Goal: Check status: Check status

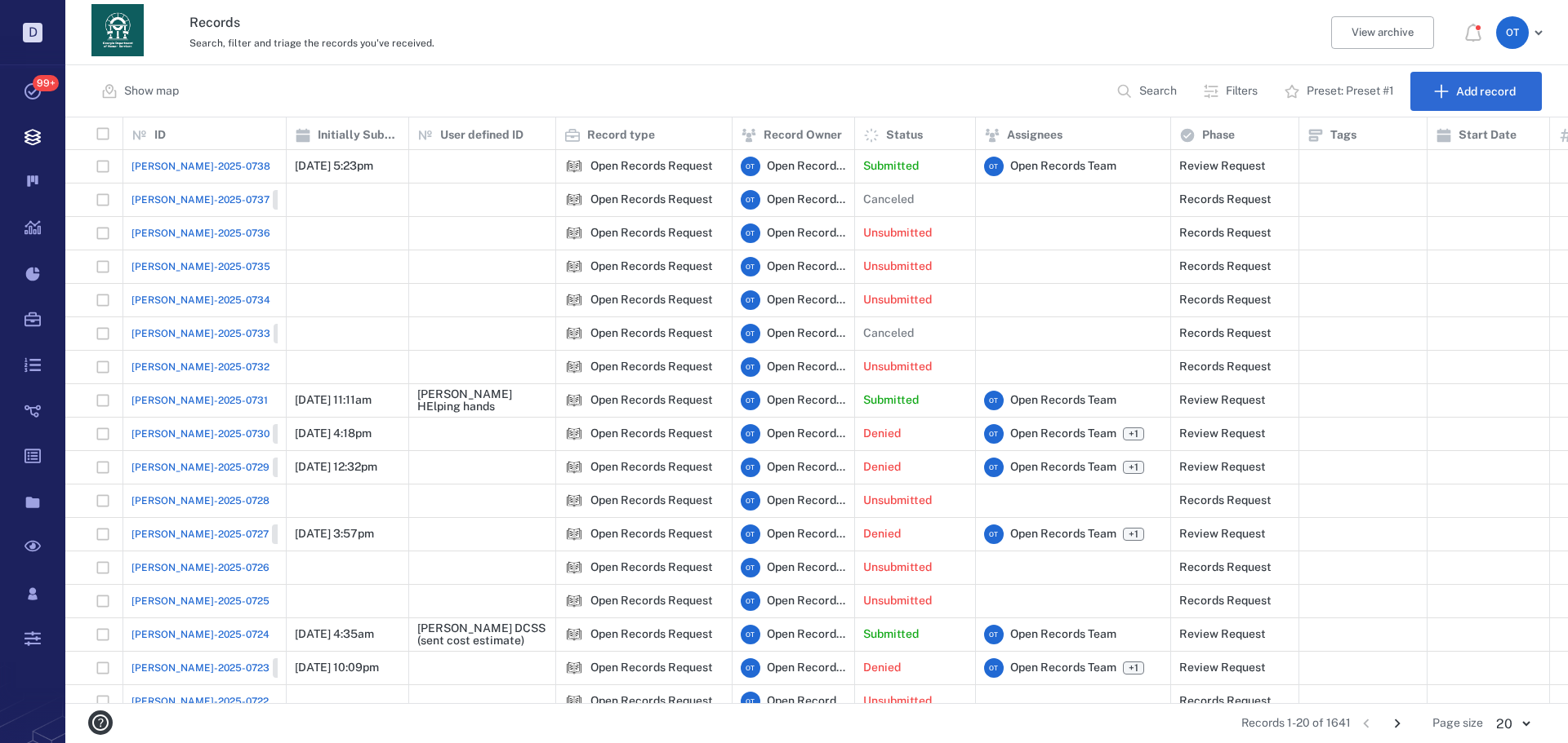
click at [191, 161] on span "[PERSON_NAME]-2025-0738" at bounding box center [201, 166] width 139 height 15
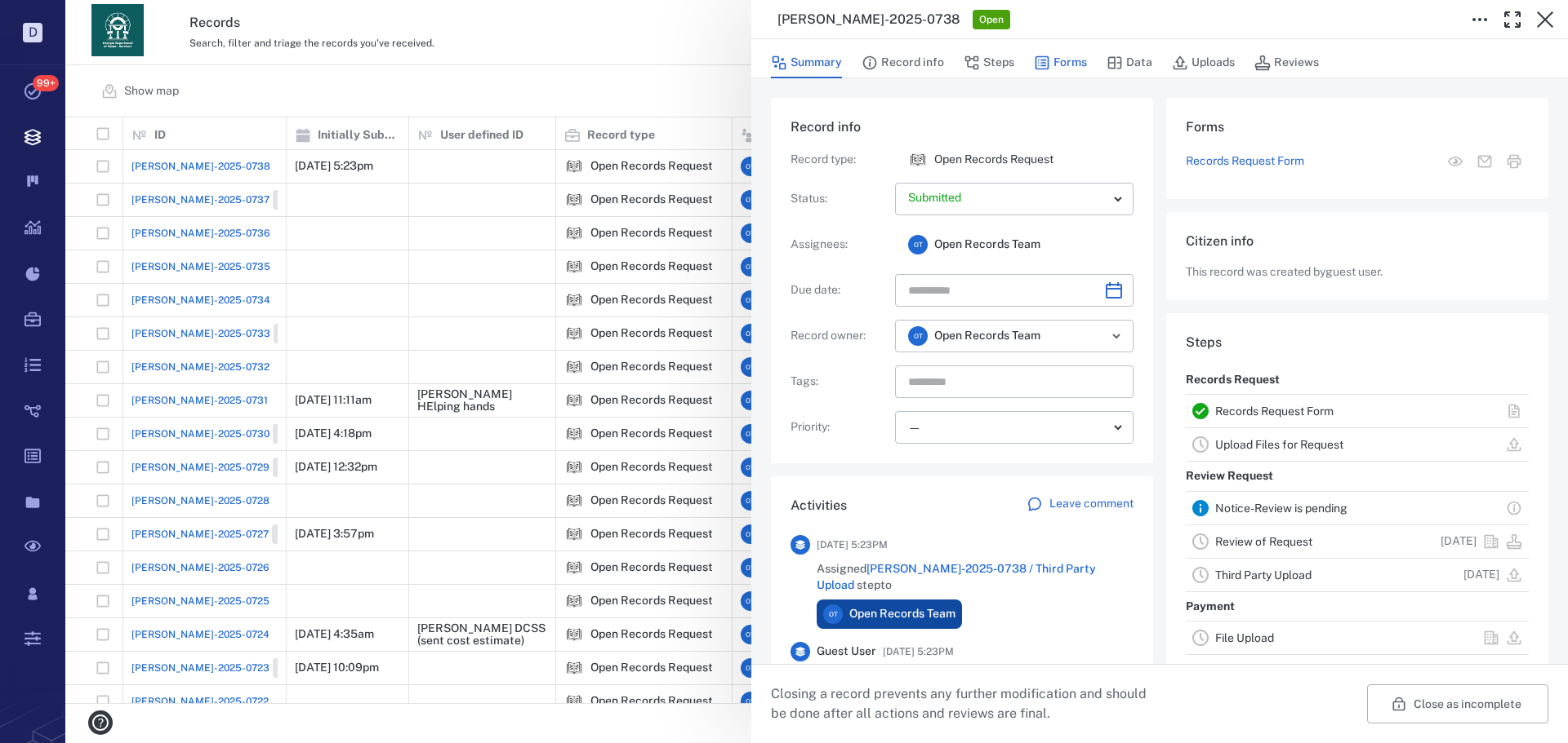
click at [1070, 61] on button "Forms" at bounding box center [1060, 62] width 53 height 31
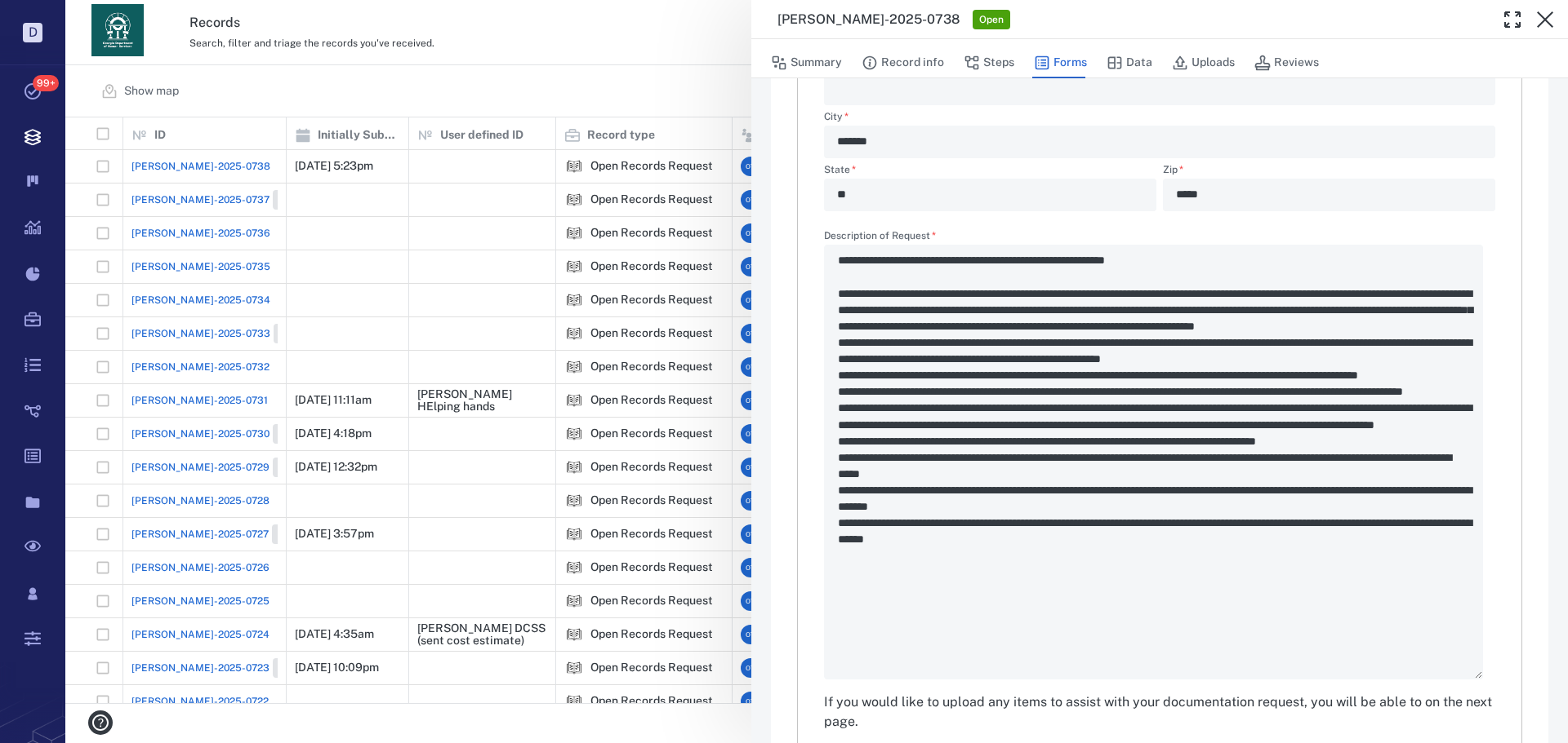
scroll to position [653, 0]
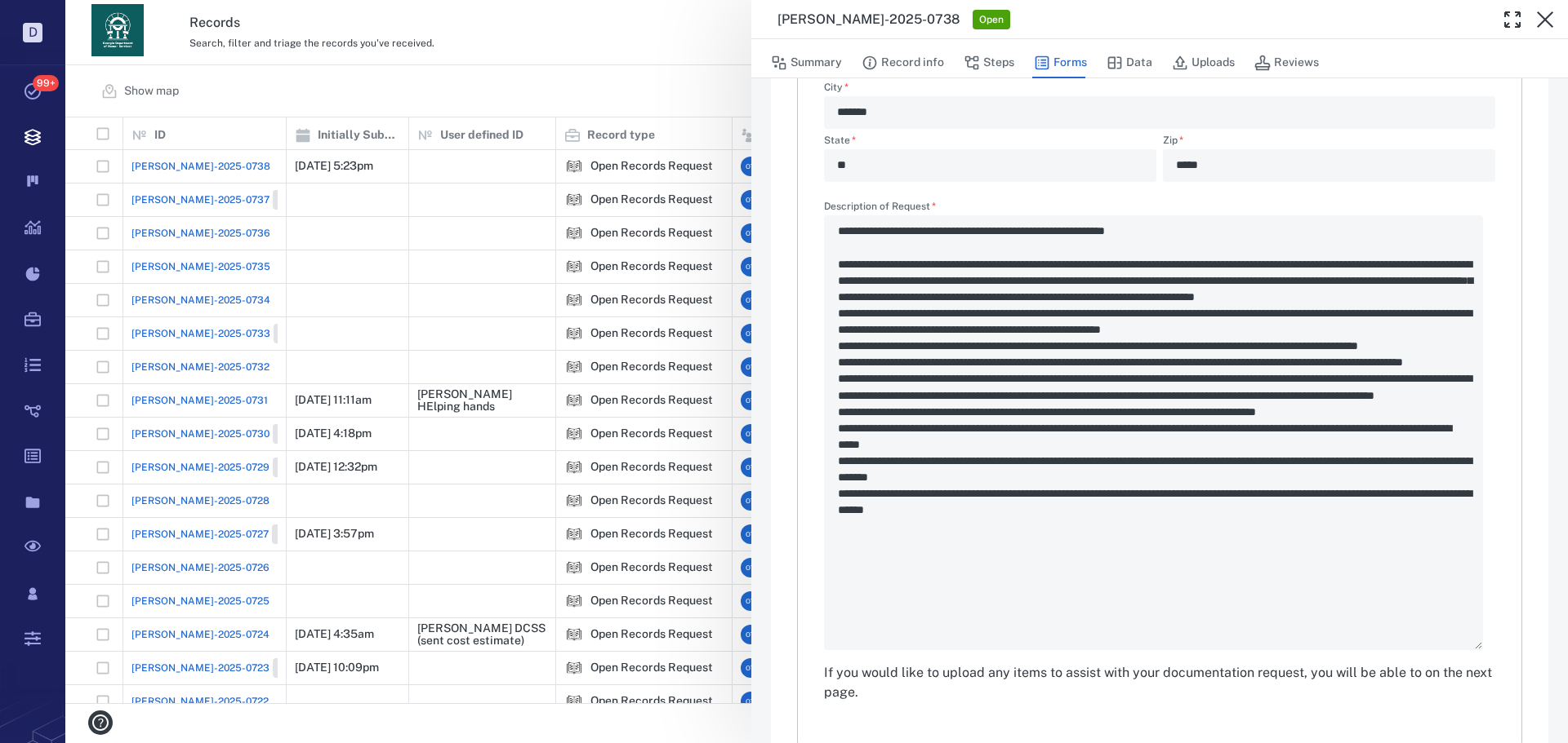
click at [388, 241] on div "**********" at bounding box center [816, 371] width 1502 height 743
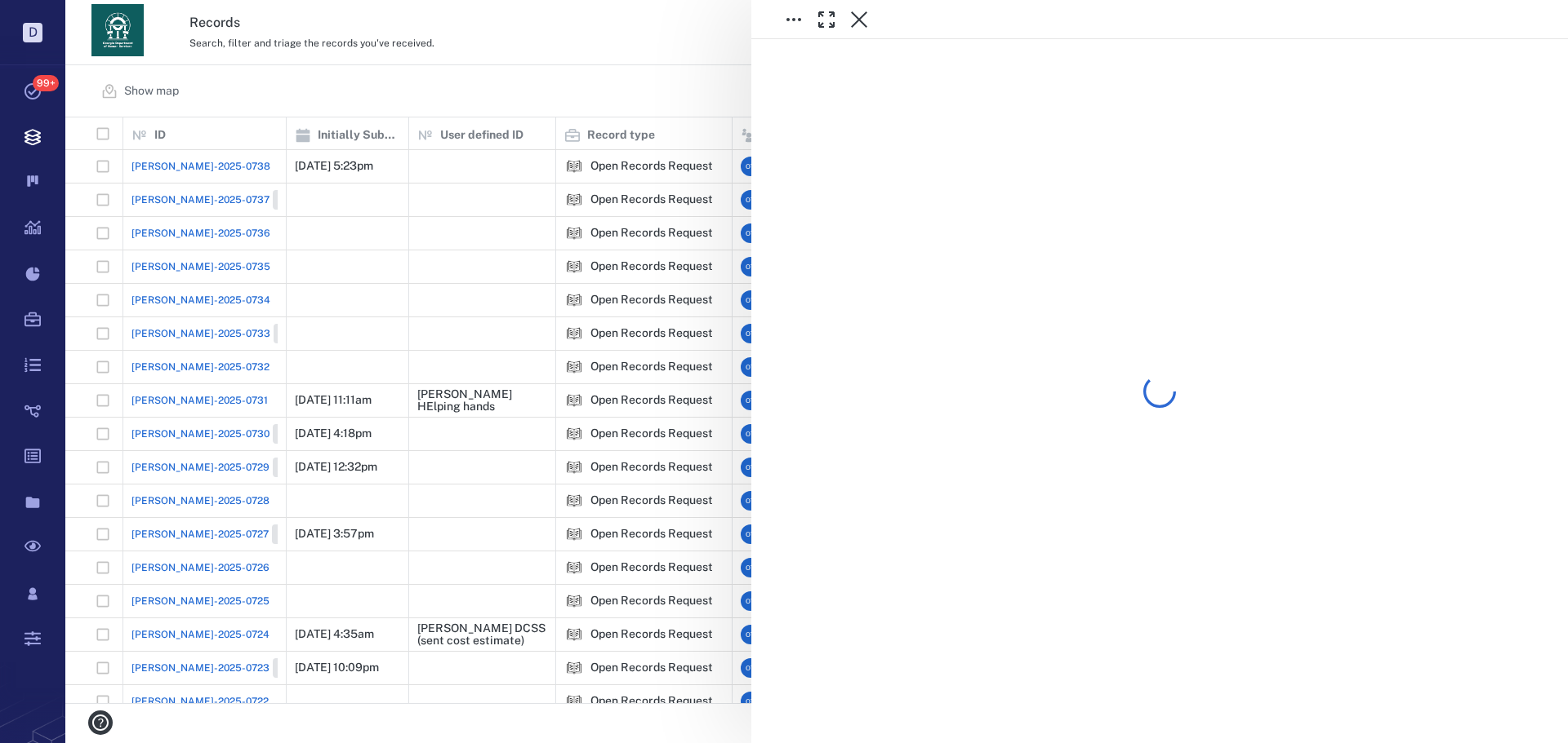
click at [512, 104] on div at bounding box center [816, 371] width 1502 height 743
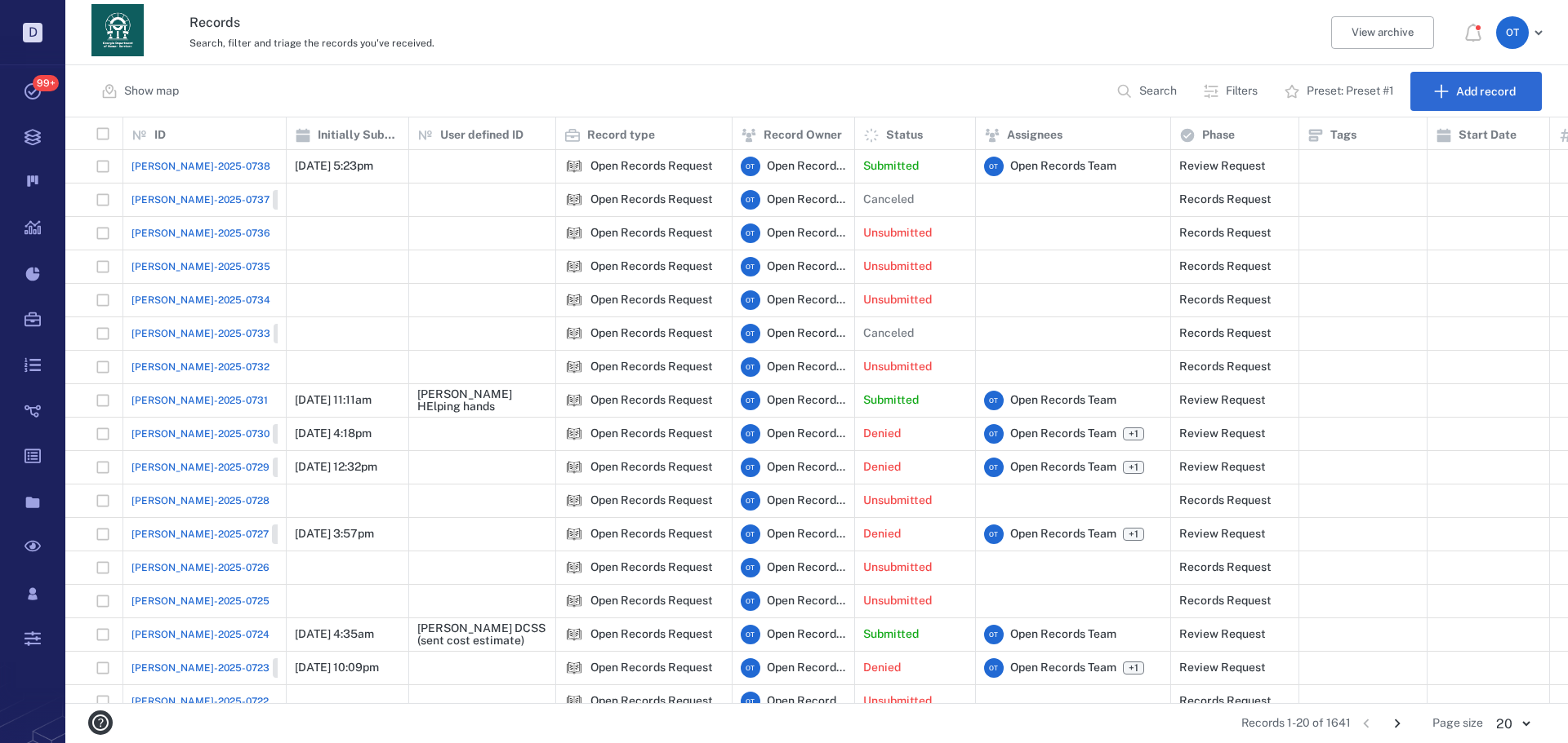
click at [159, 162] on span "[PERSON_NAME]-2025-0738" at bounding box center [201, 166] width 139 height 15
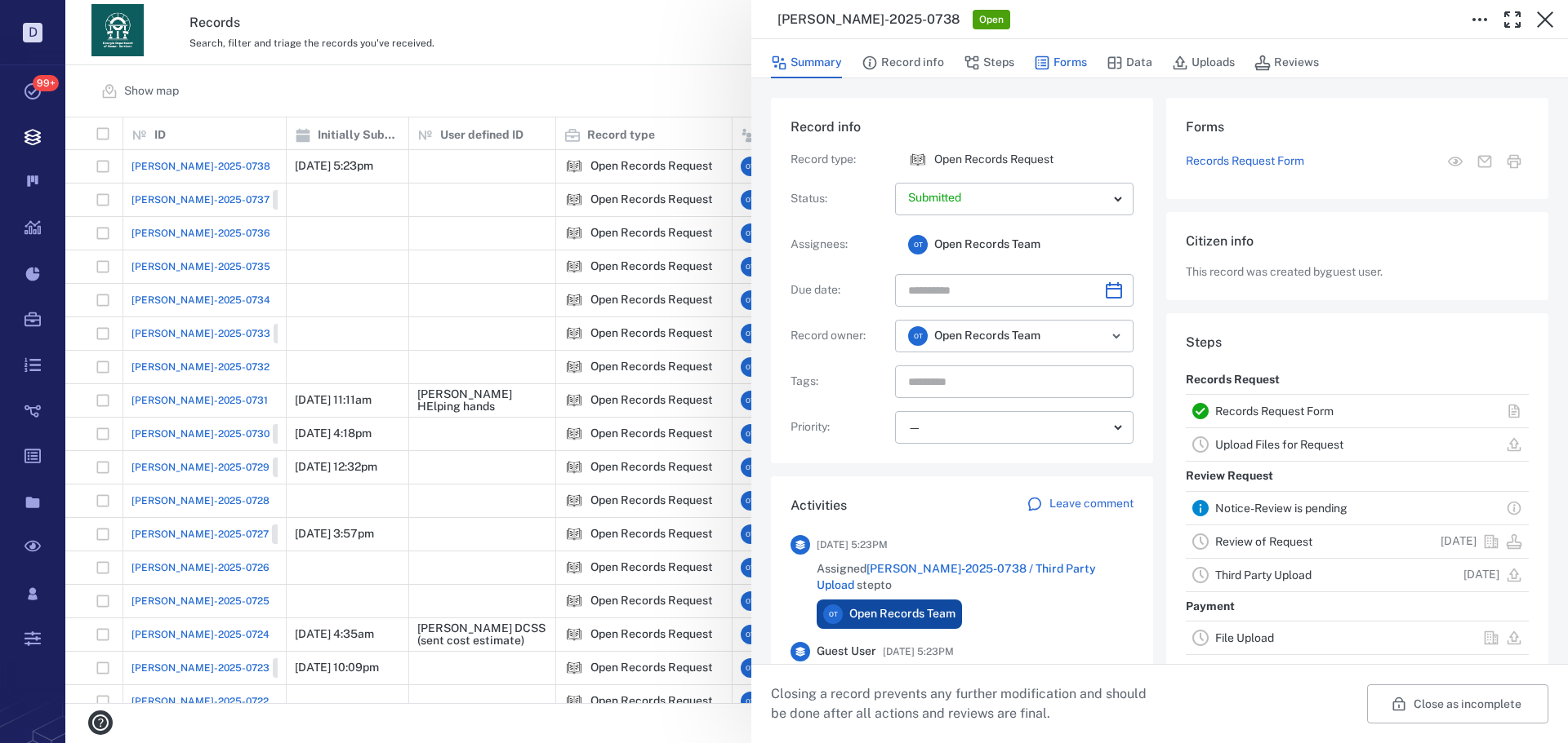
click at [1048, 61] on icon "button" at bounding box center [1042, 62] width 16 height 16
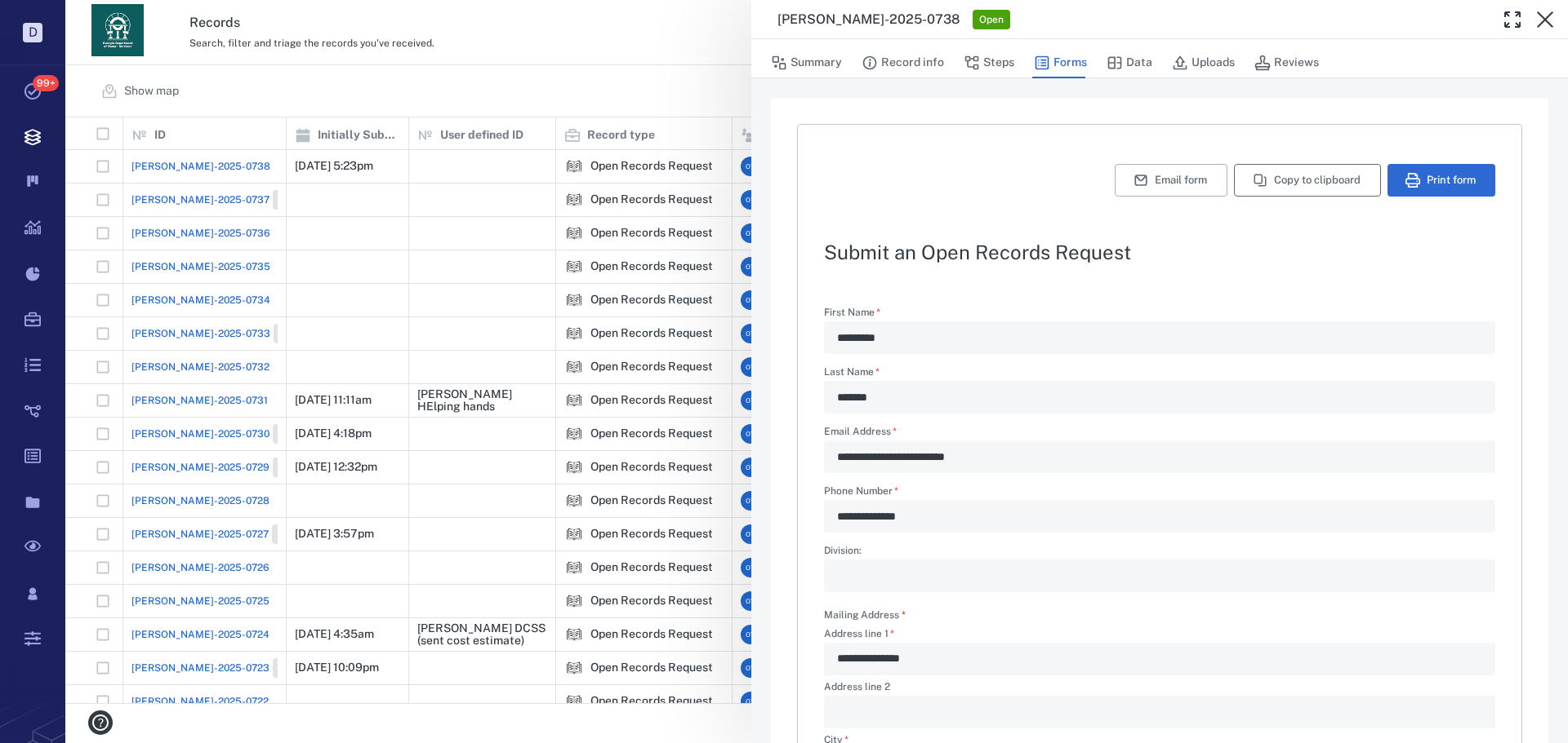
click at [1289, 194] on button "Copy to clipboard" at bounding box center [1307, 180] width 147 height 33
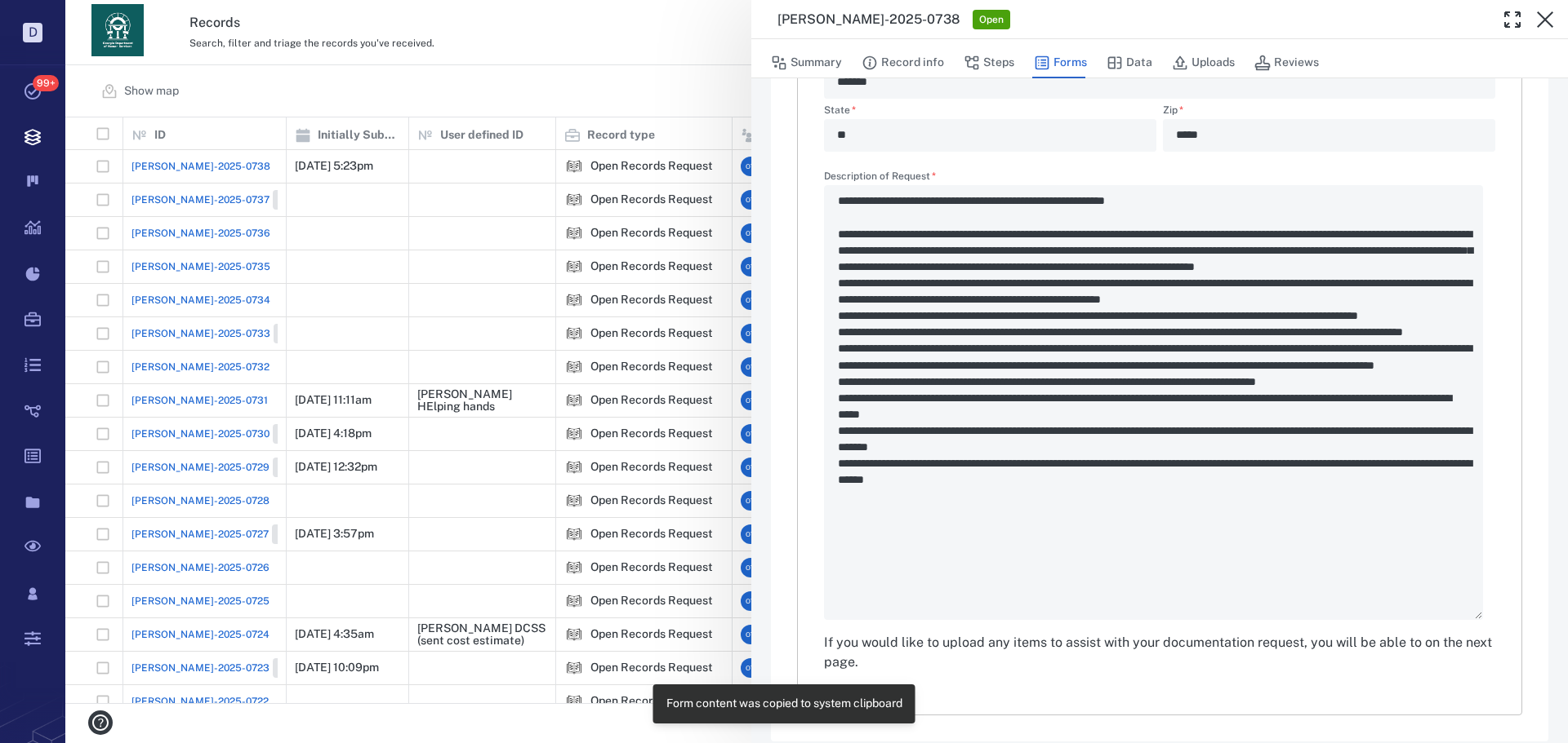
scroll to position [701, 0]
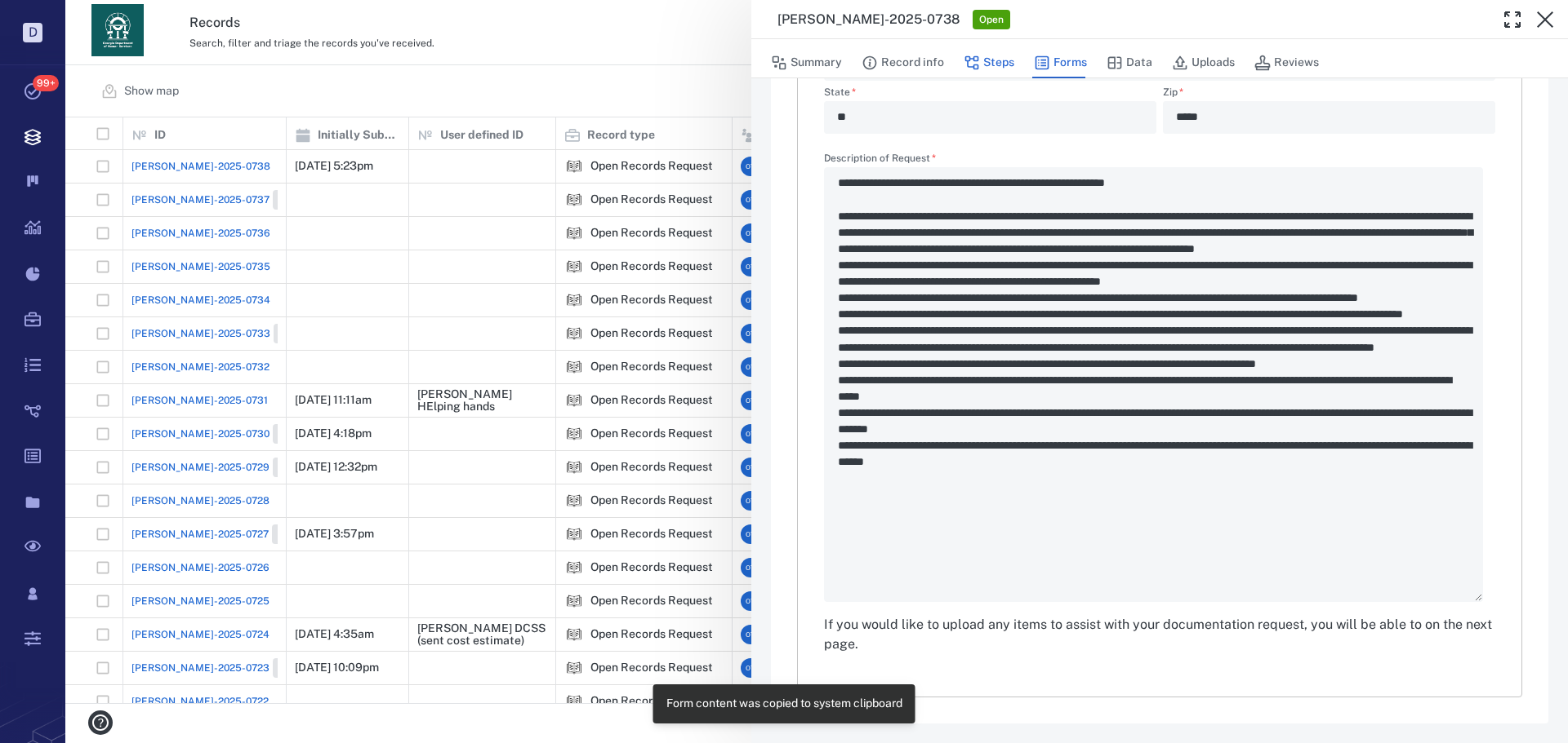
click at [994, 60] on button "Steps" at bounding box center [988, 62] width 51 height 31
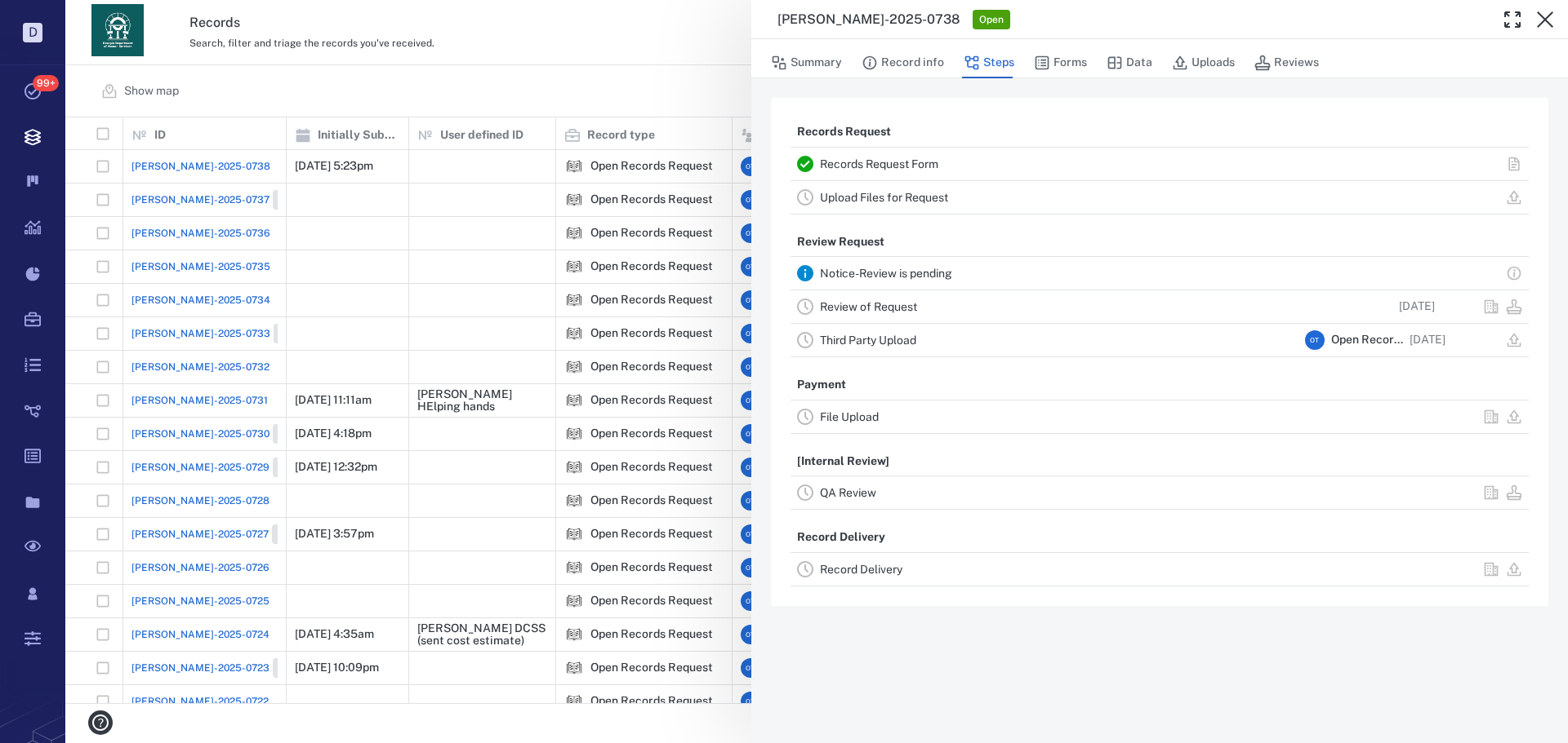
click at [881, 566] on link "Record Delivery" at bounding box center [861, 569] width 83 height 13
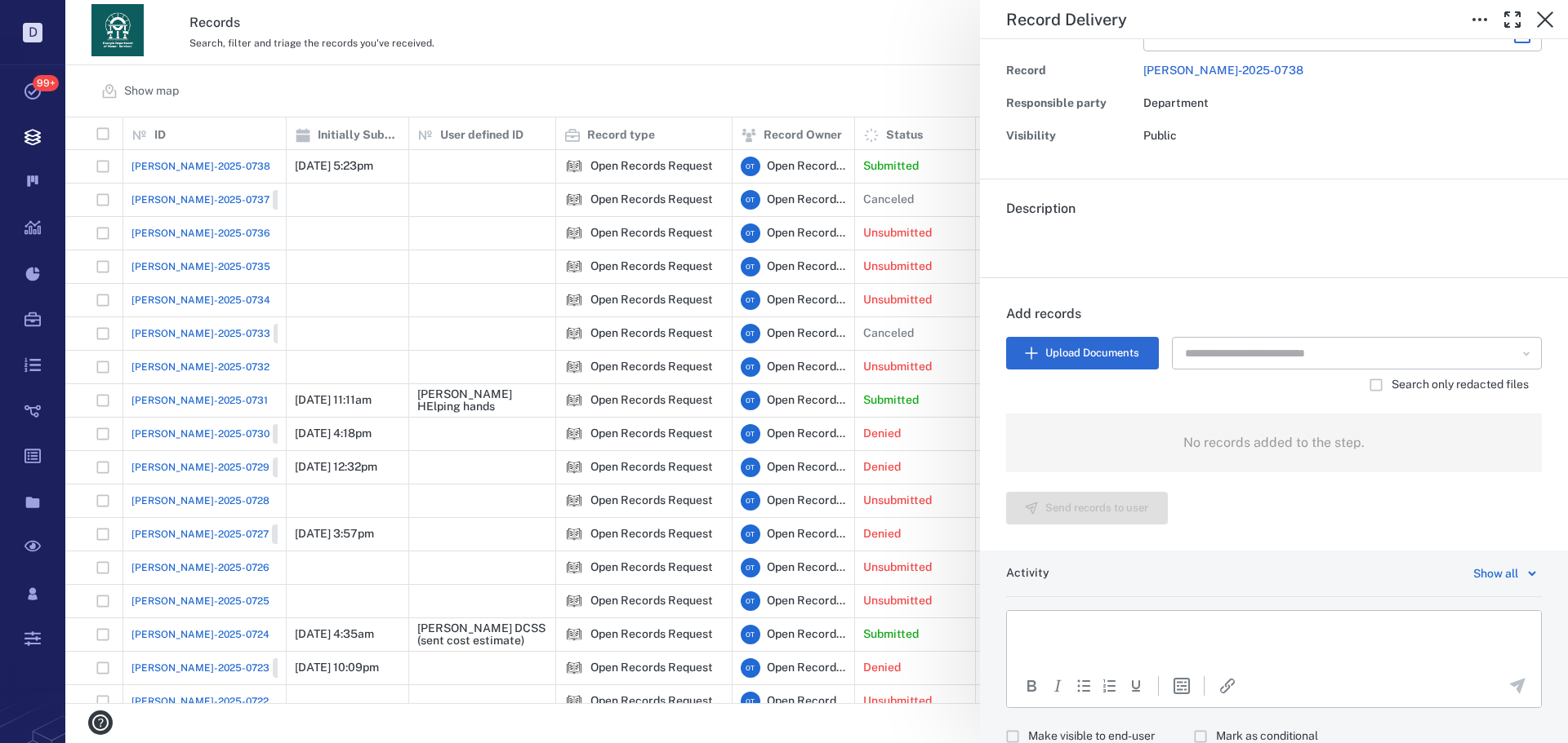
scroll to position [216, 0]
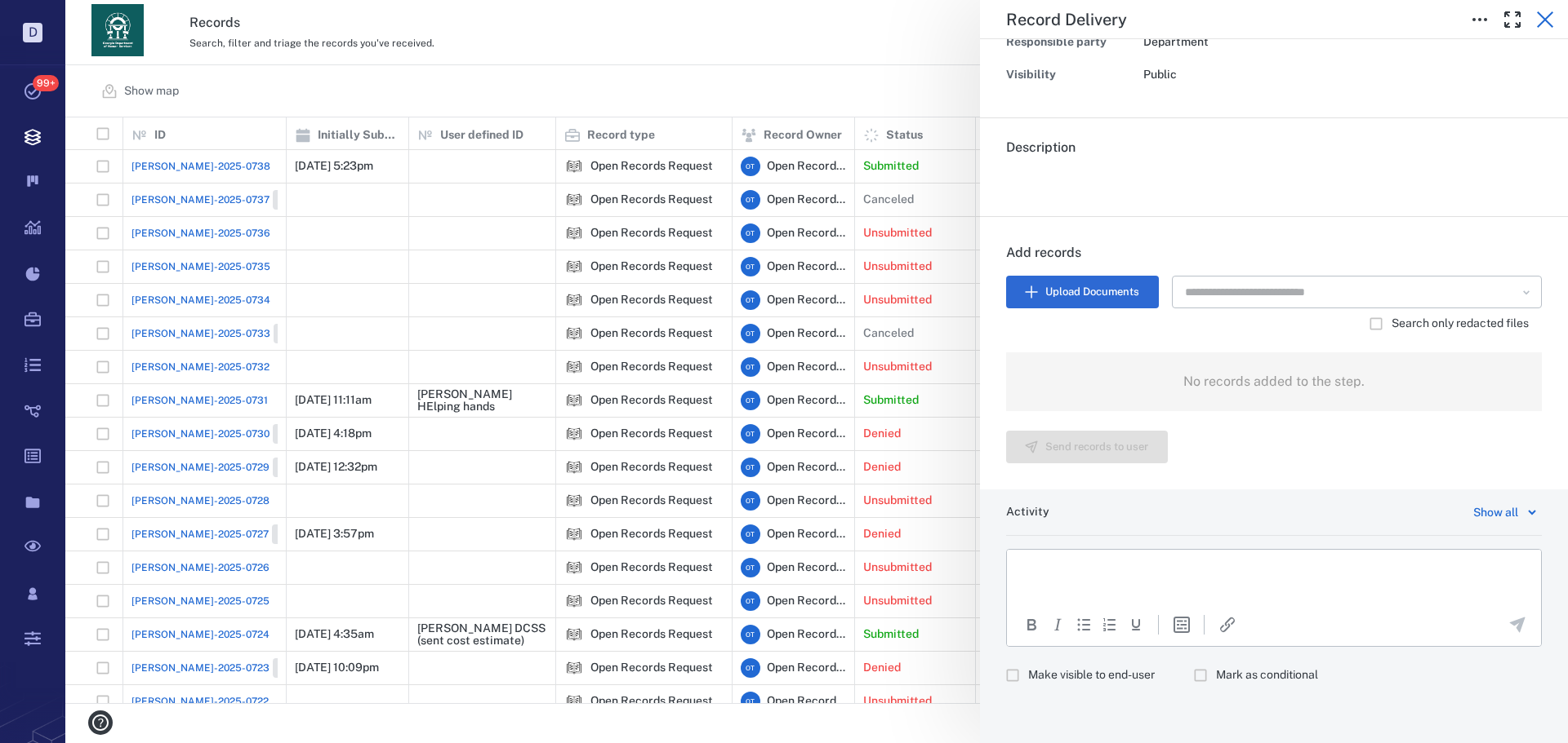
drag, startPoint x: 1523, startPoint y: 24, endPoint x: 1541, endPoint y: 24, distance: 18.0
click at [1524, 24] on button "button" at bounding box center [1512, 20] width 33 height 33
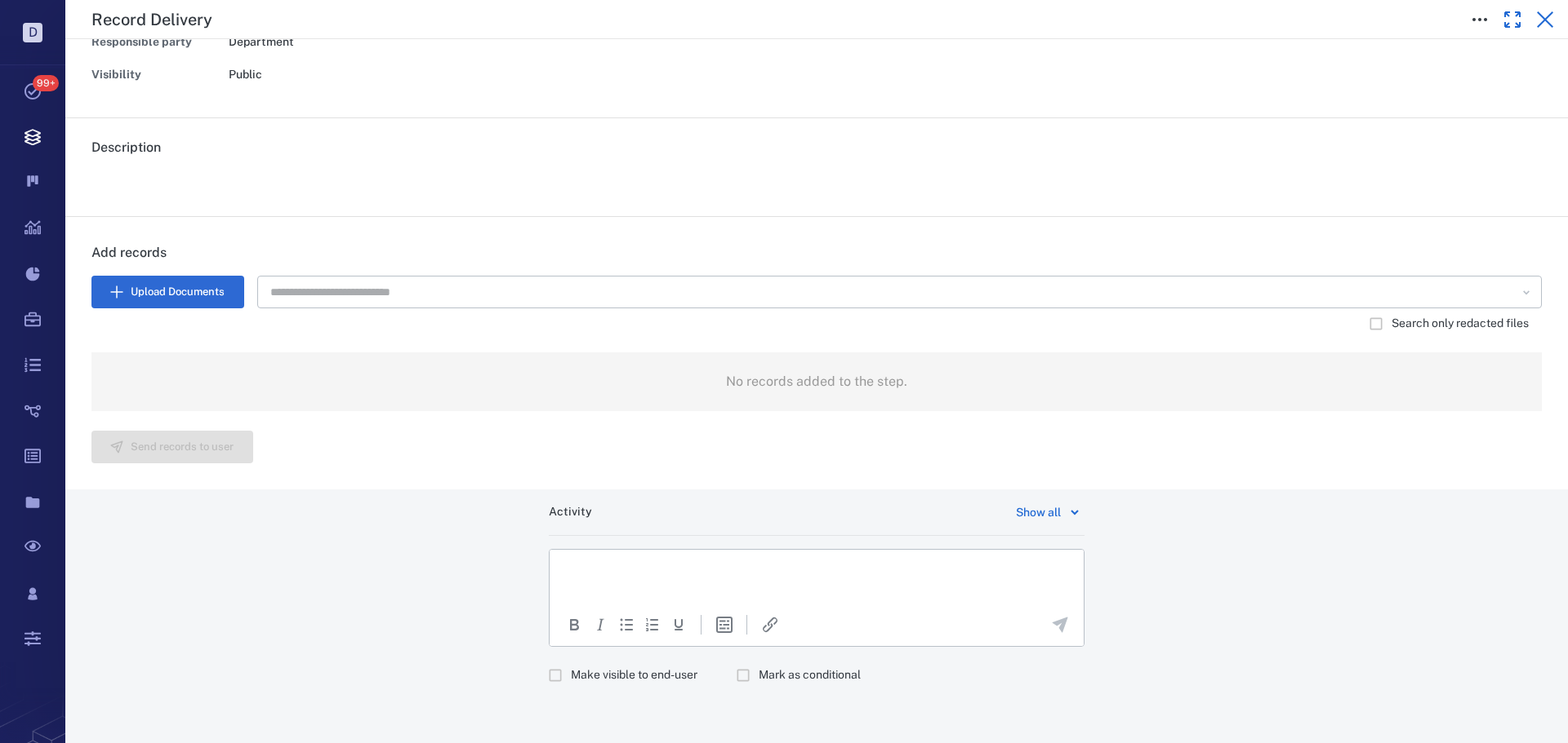
click at [1541, 24] on icon "button" at bounding box center [1545, 20] width 16 height 16
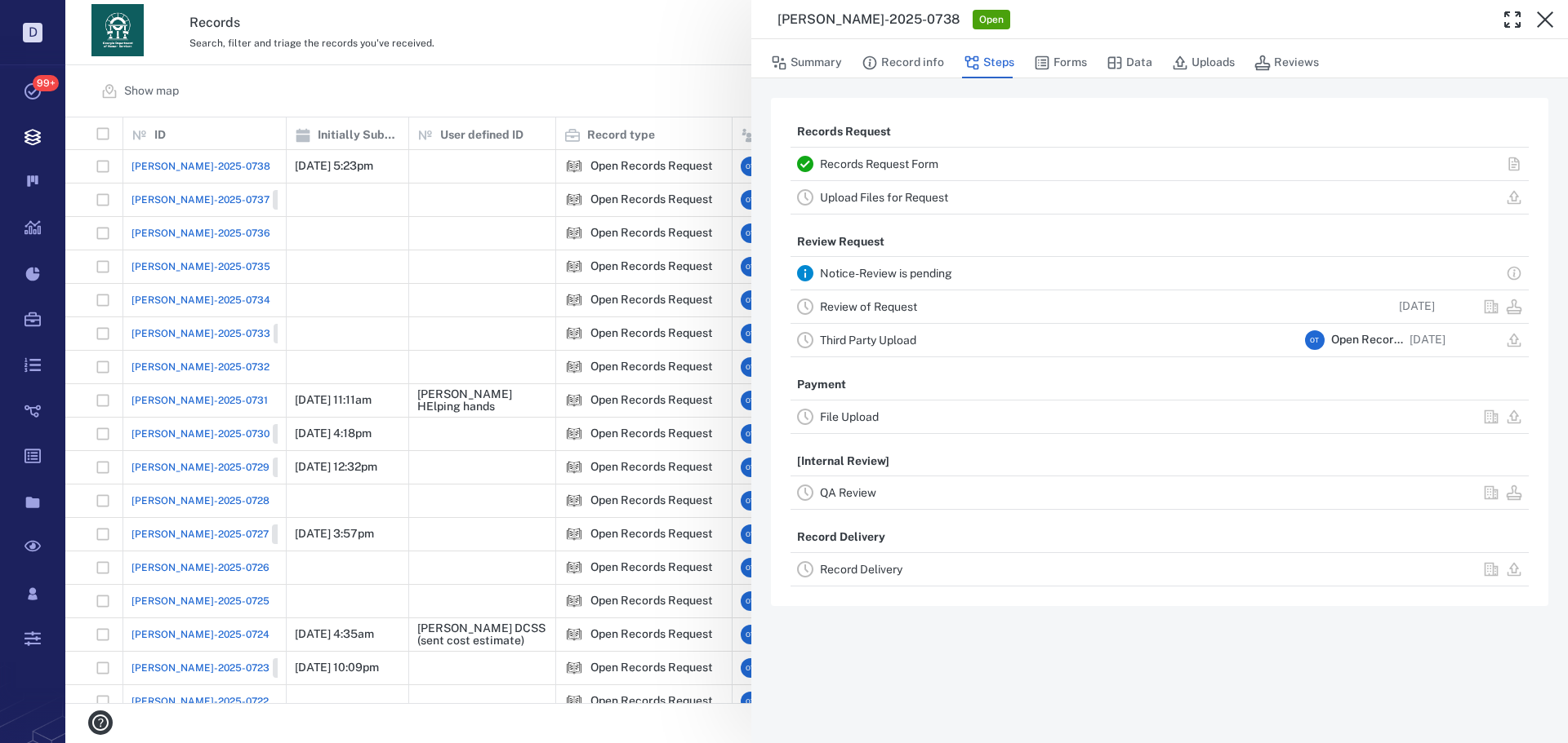
click at [901, 311] on link "Review of Request" at bounding box center [868, 306] width 97 height 13
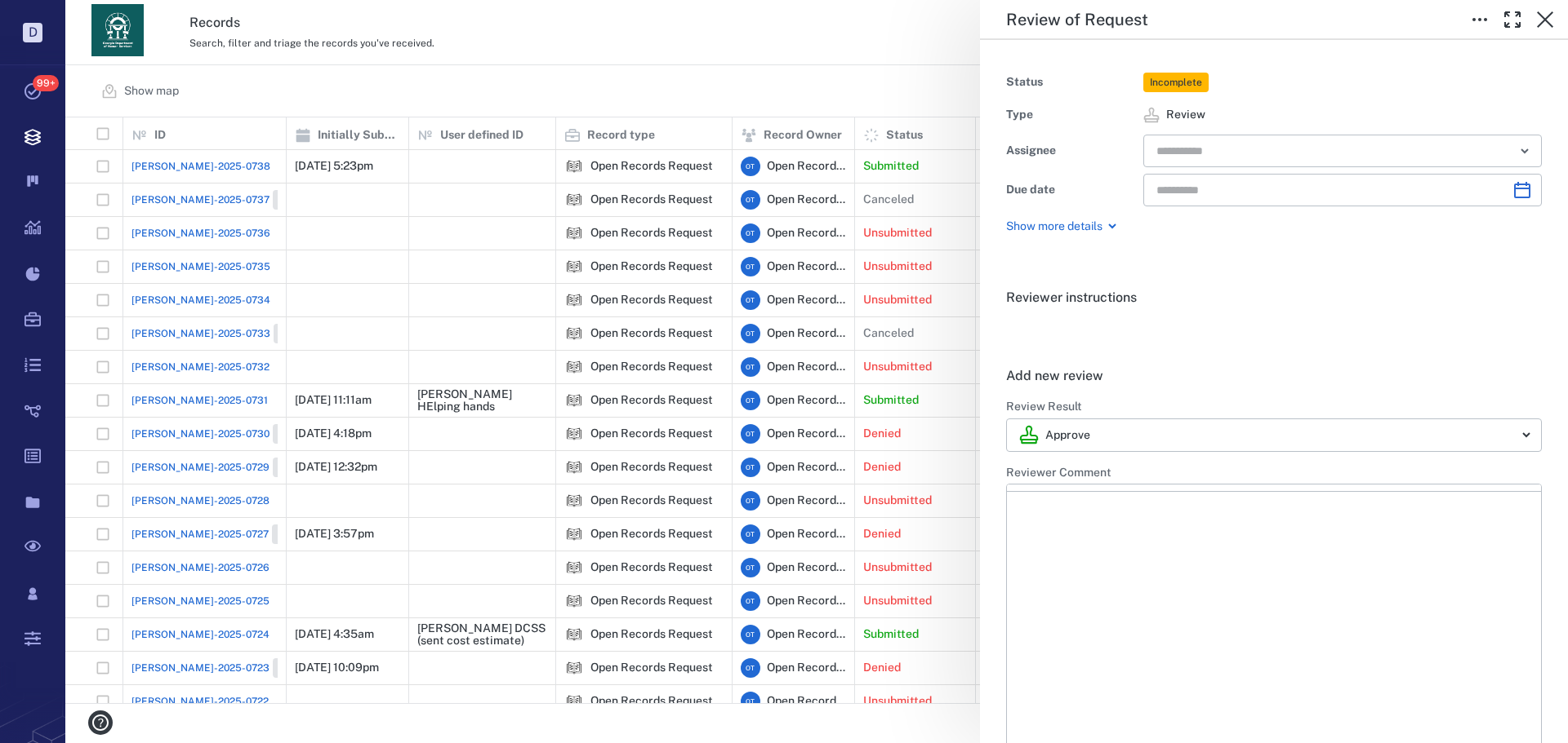
type input "**********"
click at [1540, 33] on button "button" at bounding box center [1545, 20] width 33 height 33
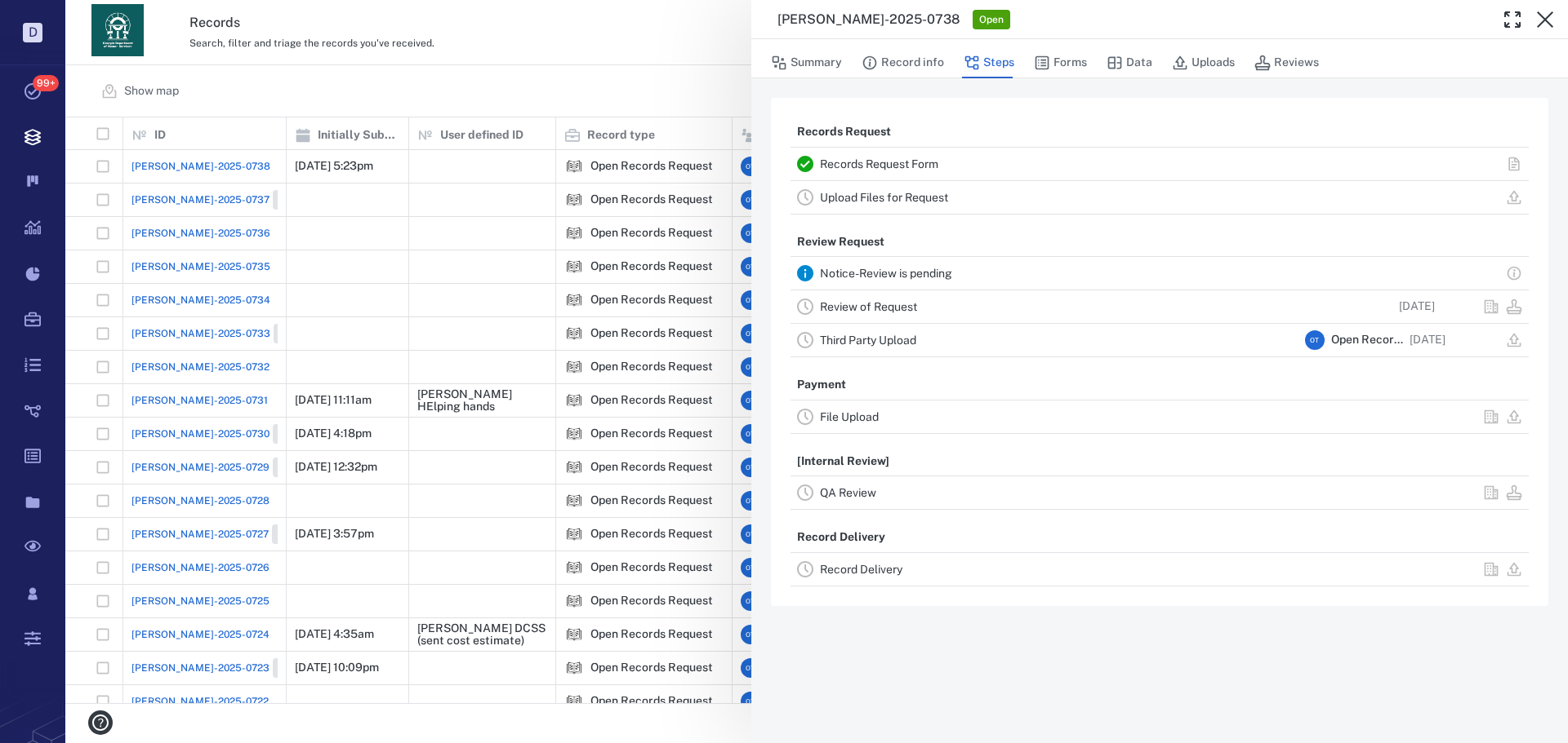
click at [844, 162] on link "Records Request Form" at bounding box center [879, 164] width 118 height 13
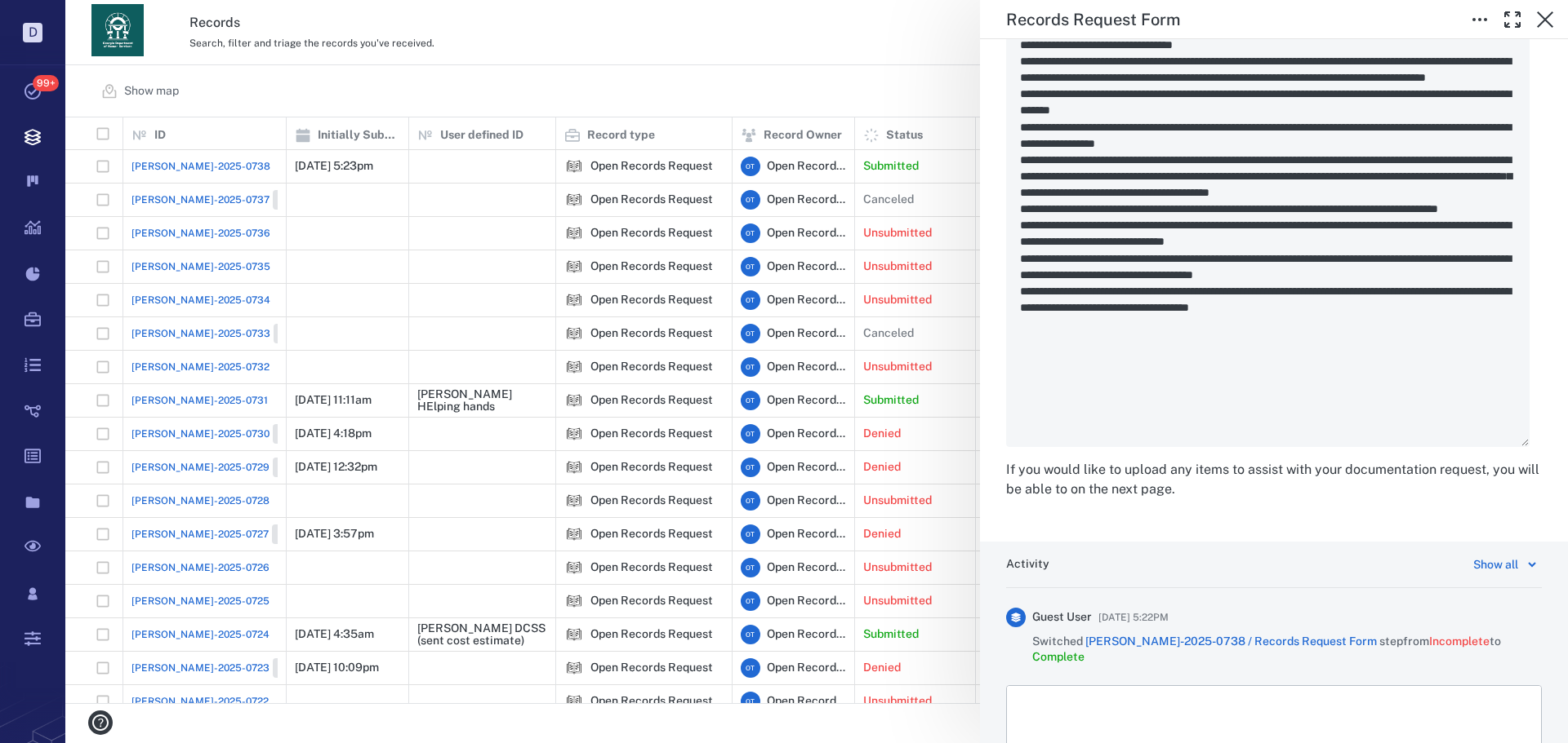
scroll to position [2834, 0]
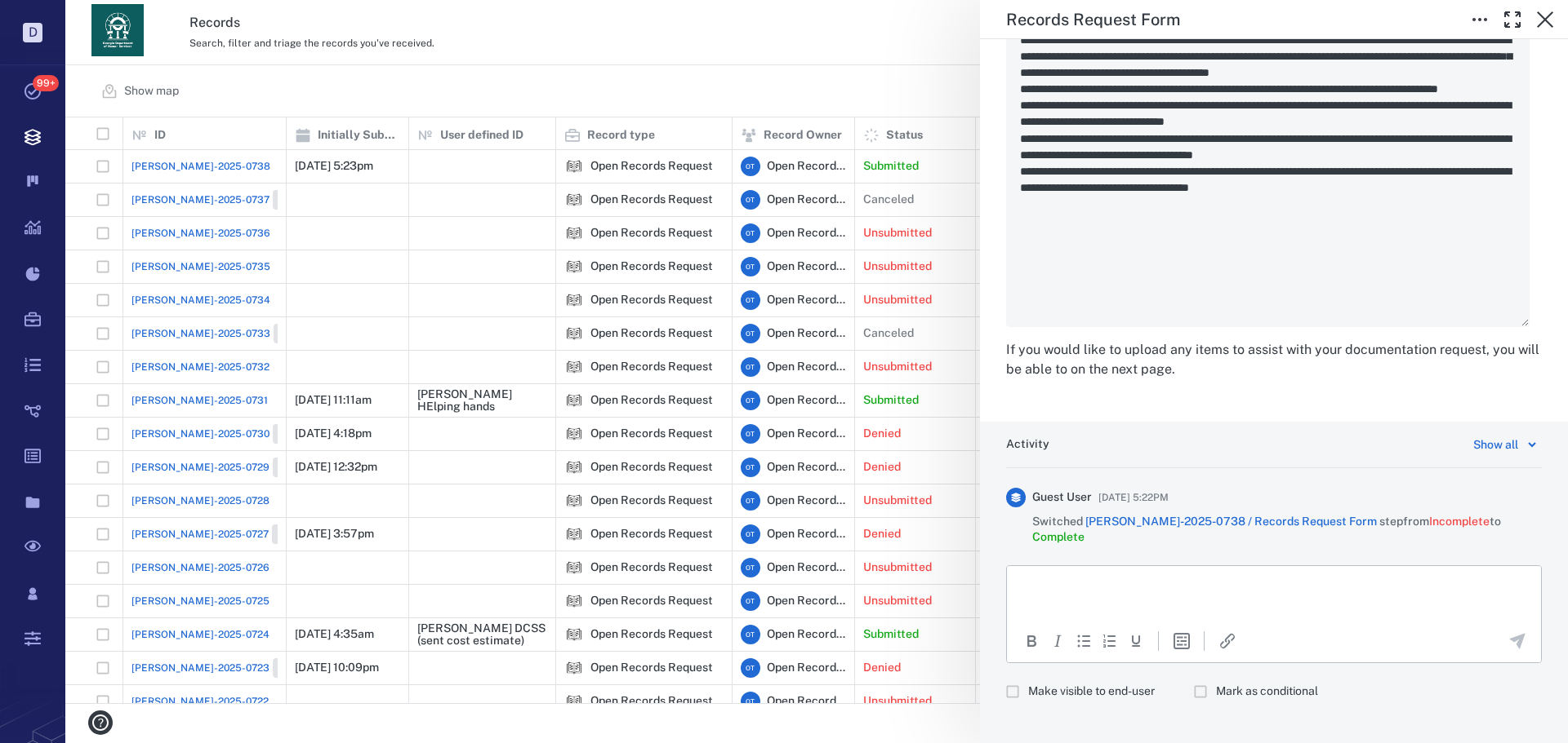
click at [1052, 691] on label "Make visible to end-user" at bounding box center [1076, 691] width 158 height 31
drag, startPoint x: 2130, startPoint y: 1166, endPoint x: 1128, endPoint y: 602, distance: 1149.8
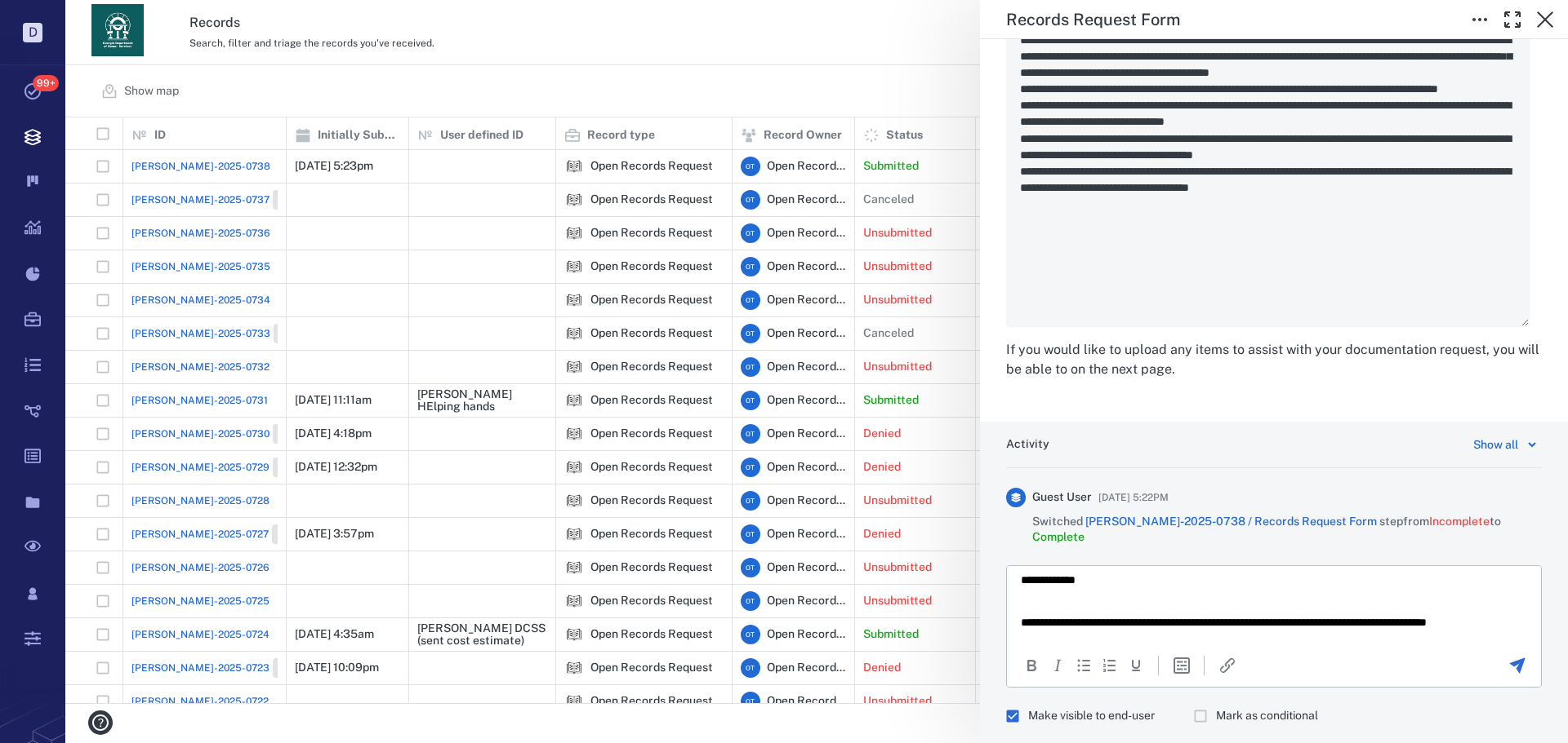
scroll to position [20, 0]
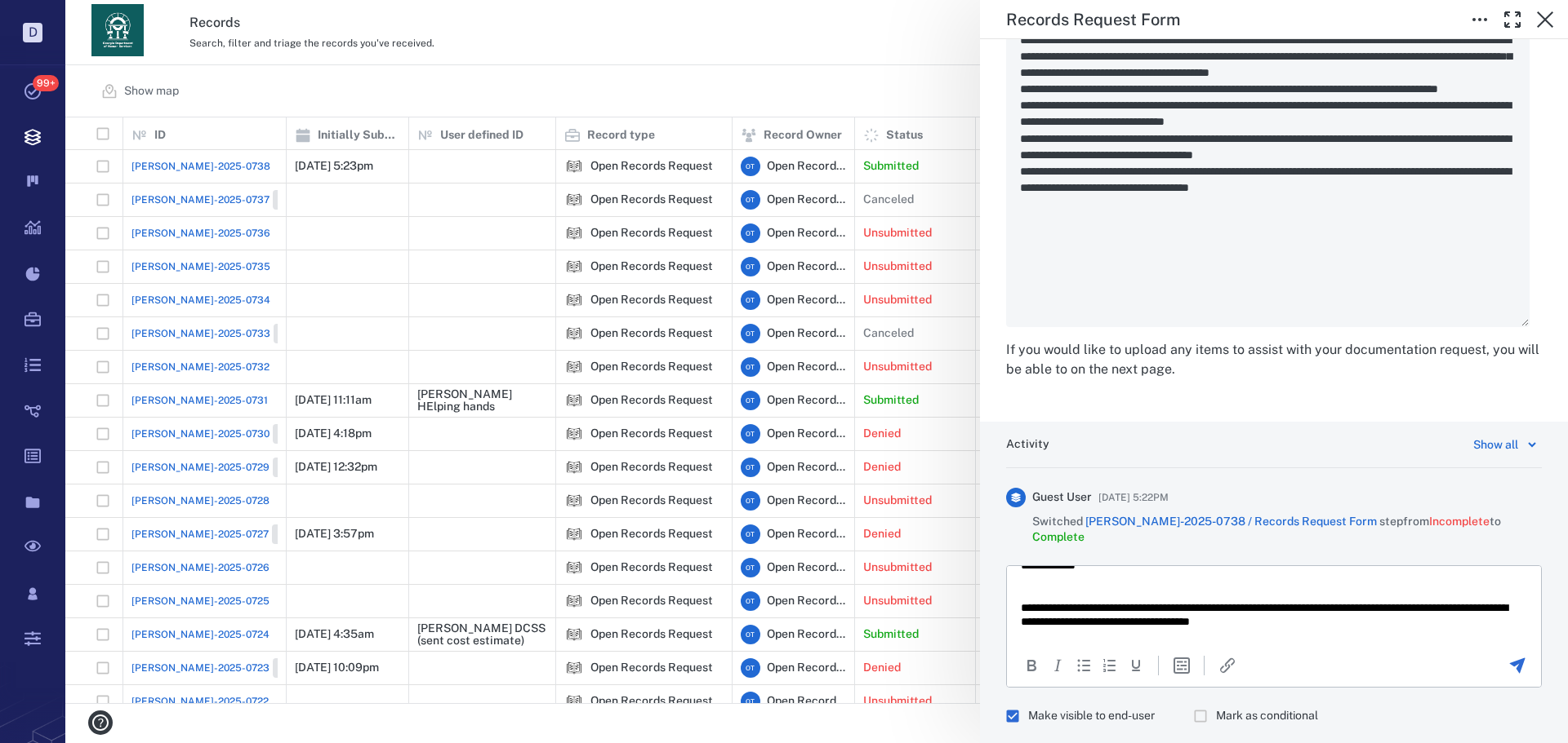
click at [1450, 625] on p "**********" at bounding box center [1267, 615] width 494 height 28
click at [1353, 624] on p "**********" at bounding box center [1267, 615] width 494 height 28
click at [1324, 630] on html "**********" at bounding box center [1274, 594] width 534 height 97
click at [1385, 621] on p "**********" at bounding box center [1267, 615] width 494 height 28
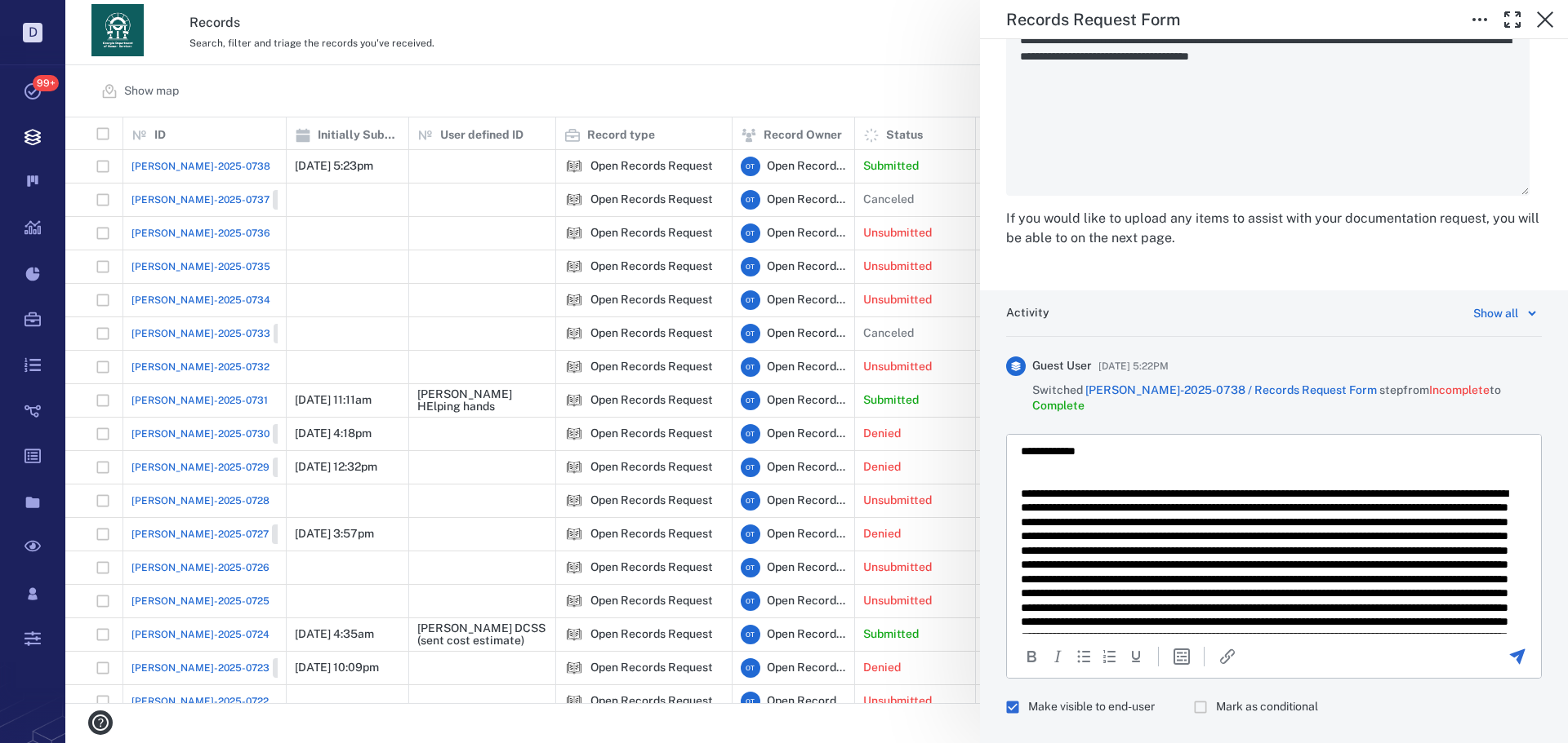
scroll to position [3, 0]
drag, startPoint x: 1384, startPoint y: 500, endPoint x: 1420, endPoint y: 500, distance: 36.0
click at [1420, 500] on p "Rich Text Area. Press ALT-0 for help." at bounding box center [1267, 622] width 494 height 271
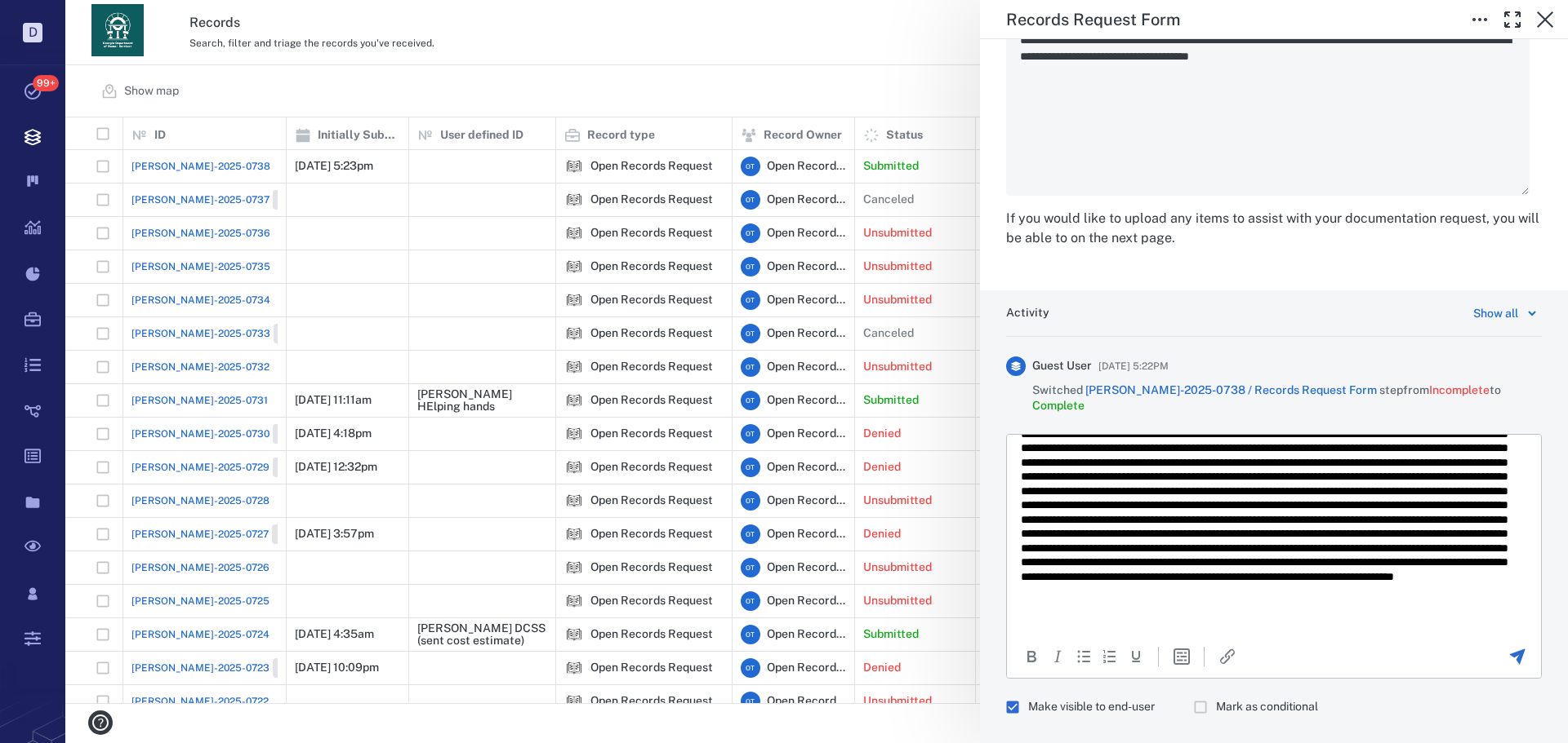
scroll to position [122, 0]
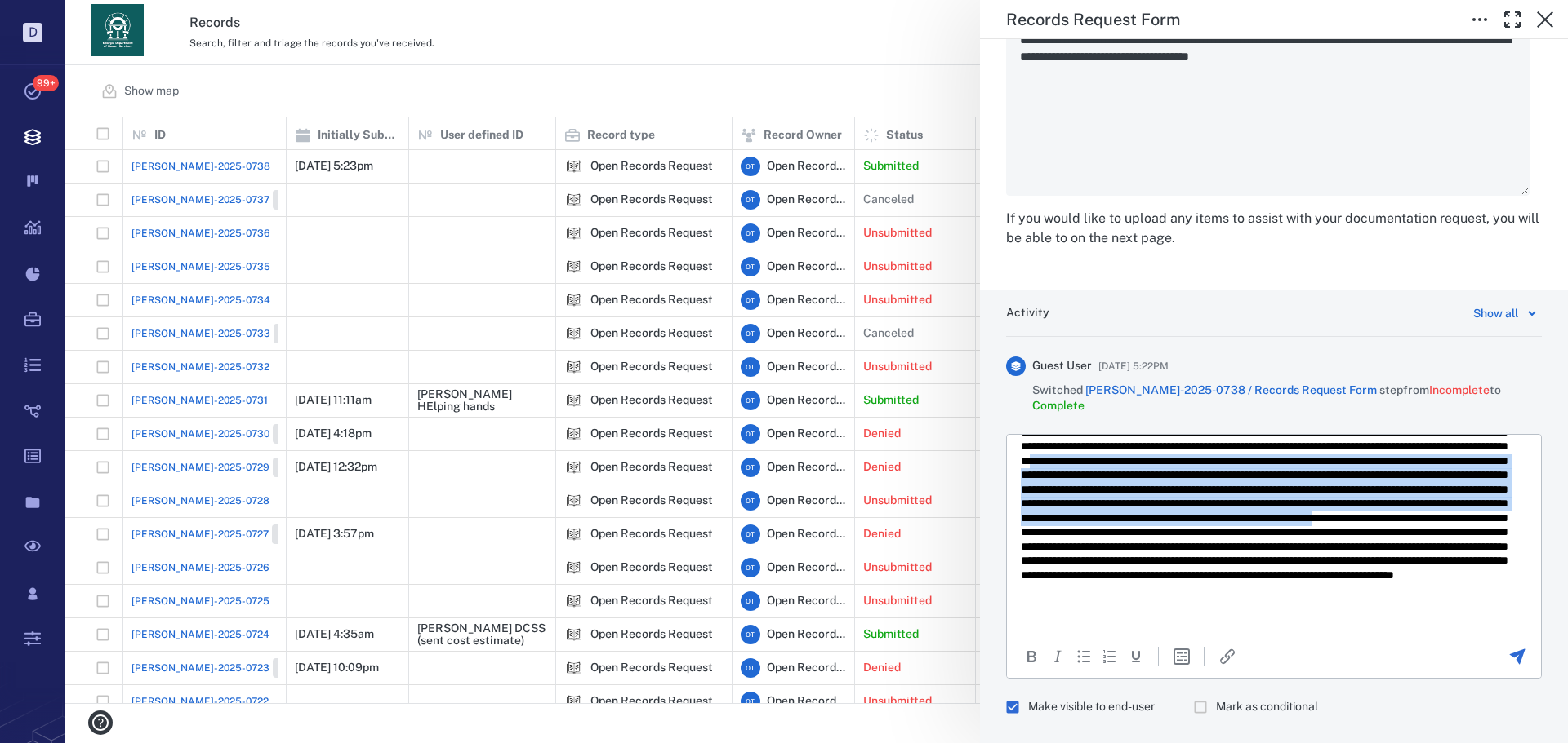
drag, startPoint x: 1251, startPoint y: 561, endPoint x: 1318, endPoint y: 477, distance: 107.4
click at [1318, 477] on p "Rich Text Area. Press ALT-0 for help." at bounding box center [1267, 504] width 494 height 271
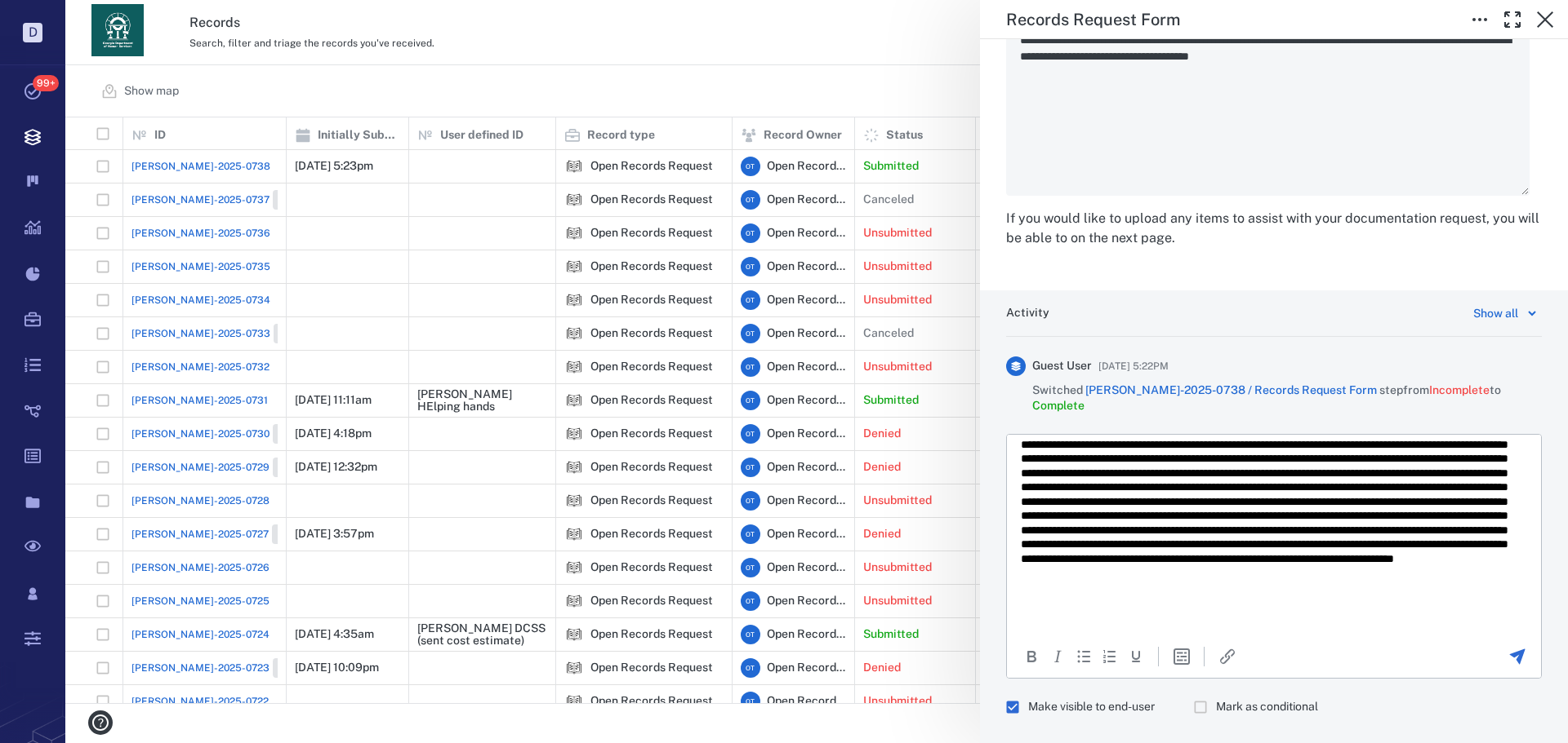
scroll to position [141, 0]
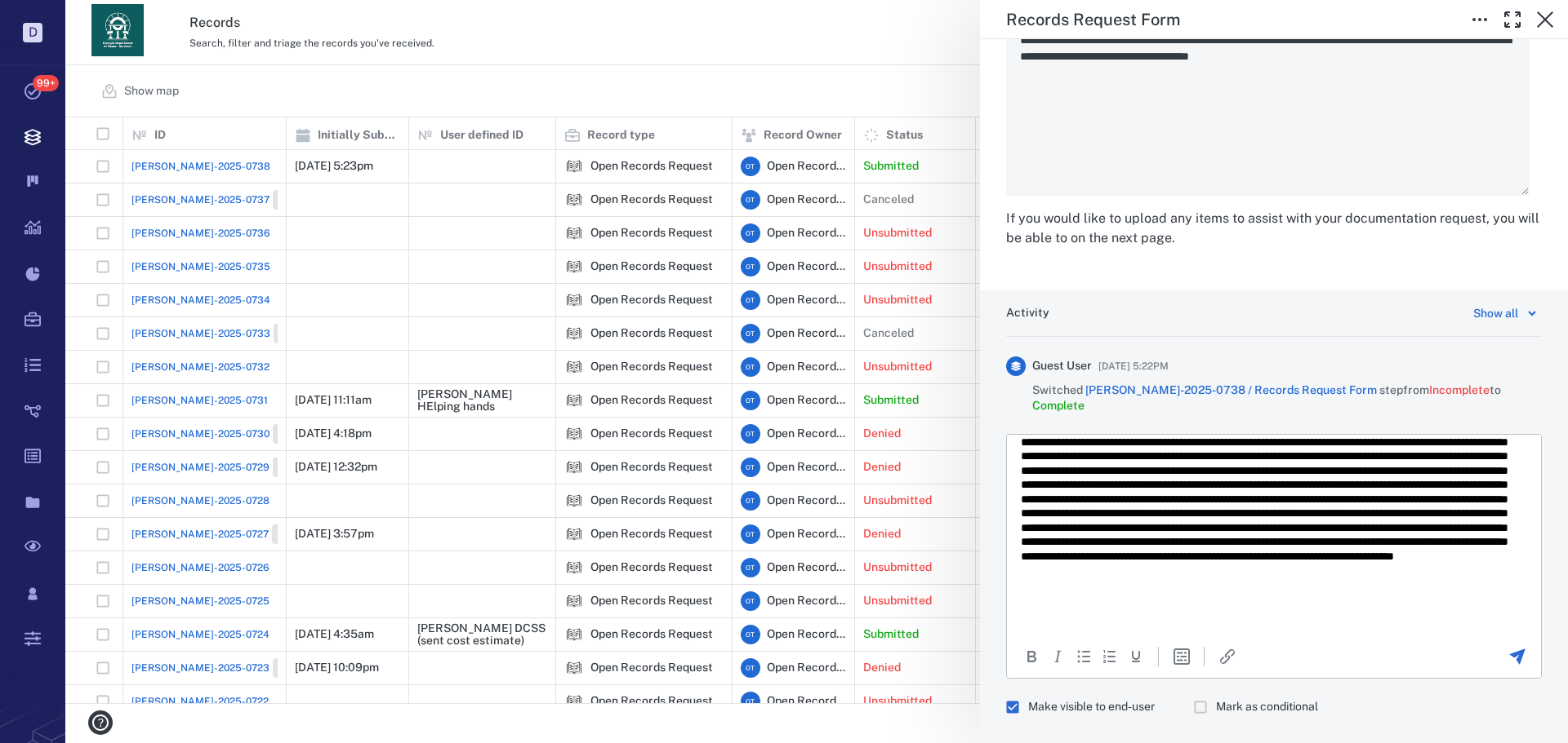
drag, startPoint x: 1418, startPoint y: 625, endPoint x: 1398, endPoint y: 597, distance: 34.4
click at [1398, 597] on html "**********" at bounding box center [1274, 463] width 534 height 339
click at [1398, 597] on p "Rich Text Area. Press ALT-0 for help." at bounding box center [1267, 484] width 494 height 271
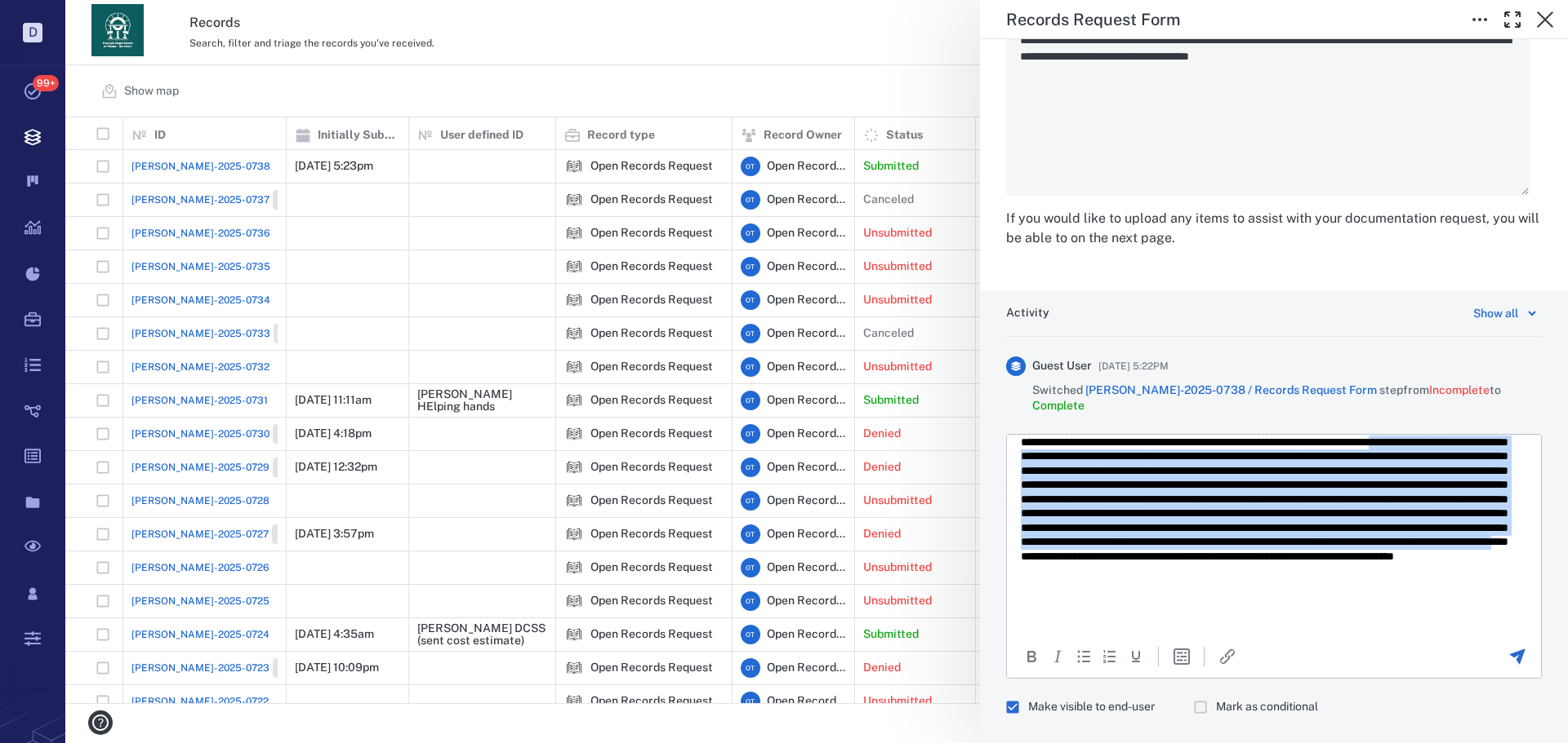
drag, startPoint x: 1398, startPoint y: 597, endPoint x: 1271, endPoint y: 469, distance: 180.3
click at [1271, 469] on p "Rich Text Area. Press ALT-0 for help." at bounding box center [1267, 484] width 494 height 271
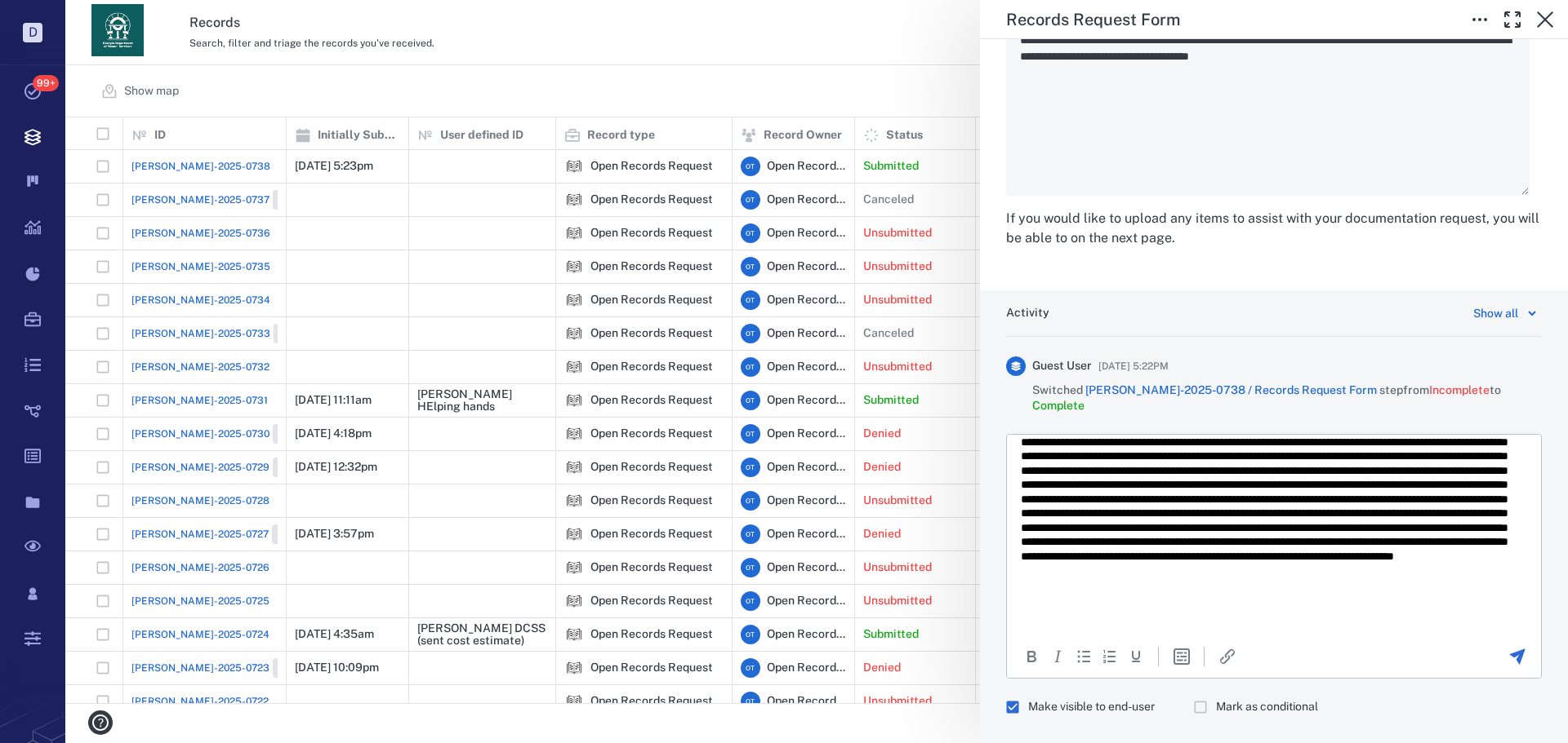
scroll to position [2981, 0]
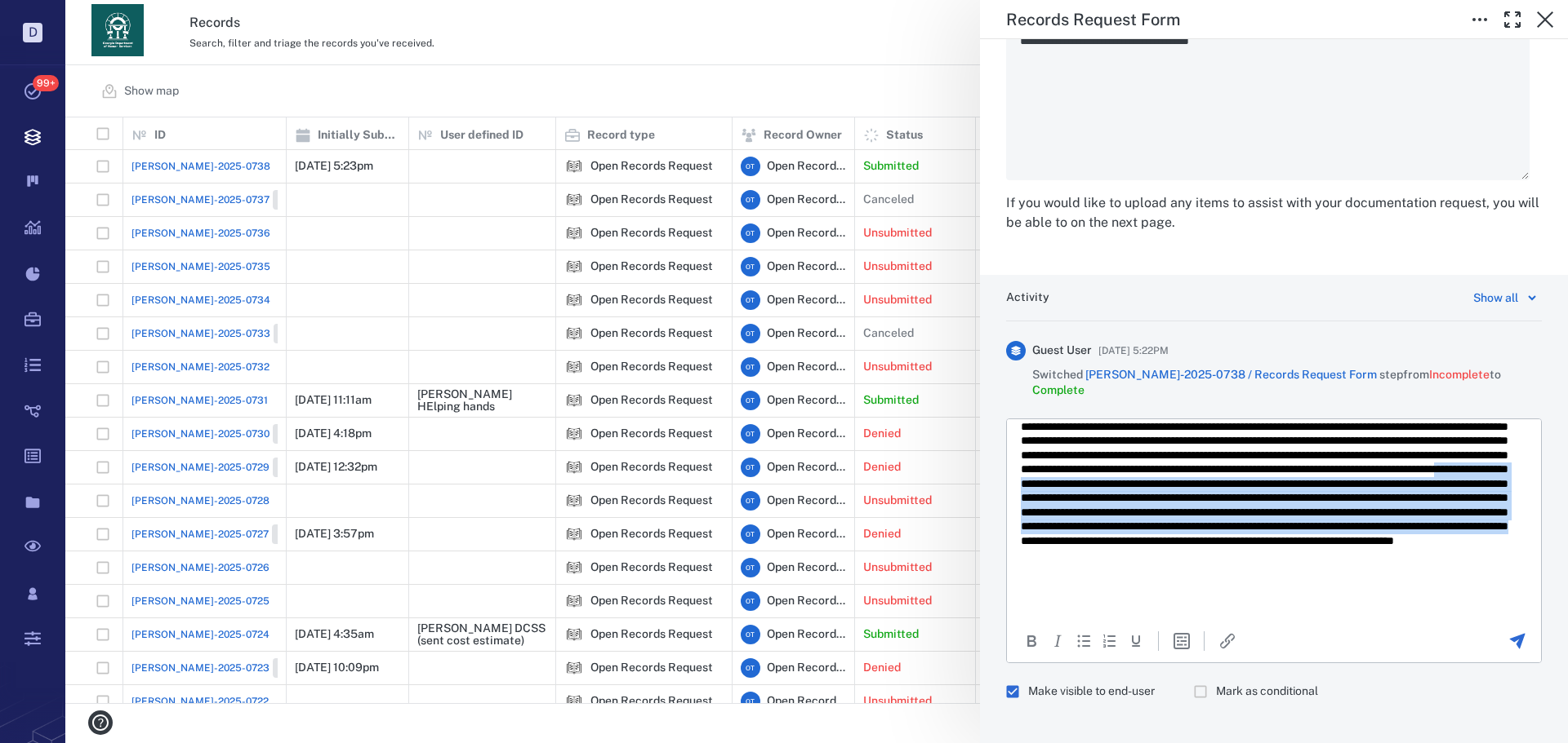
drag, startPoint x: 1421, startPoint y: 584, endPoint x: 1257, endPoint y: 516, distance: 177.5
click at [1257, 516] on p "Rich Text Area. Press ALT-0 for help." at bounding box center [1267, 469] width 494 height 271
drag, startPoint x: 1387, startPoint y: 594, endPoint x: 1241, endPoint y: 513, distance: 167.0
click at [1241, 513] on p "Rich Text Area. Press ALT-0 for help." at bounding box center [1267, 469] width 494 height 271
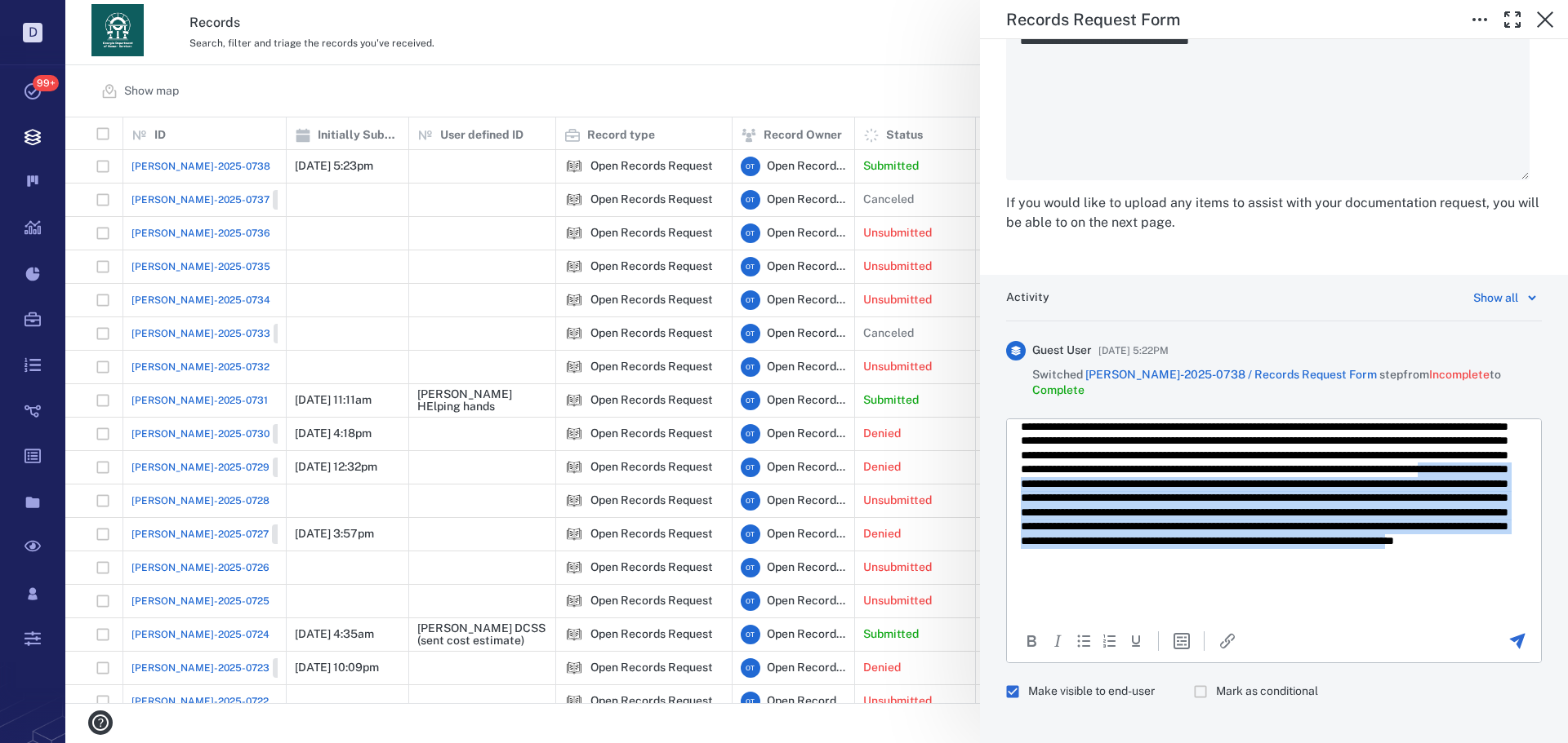
click at [1241, 513] on p "Rich Text Area. Press ALT-0 for help." at bounding box center [1267, 469] width 494 height 271
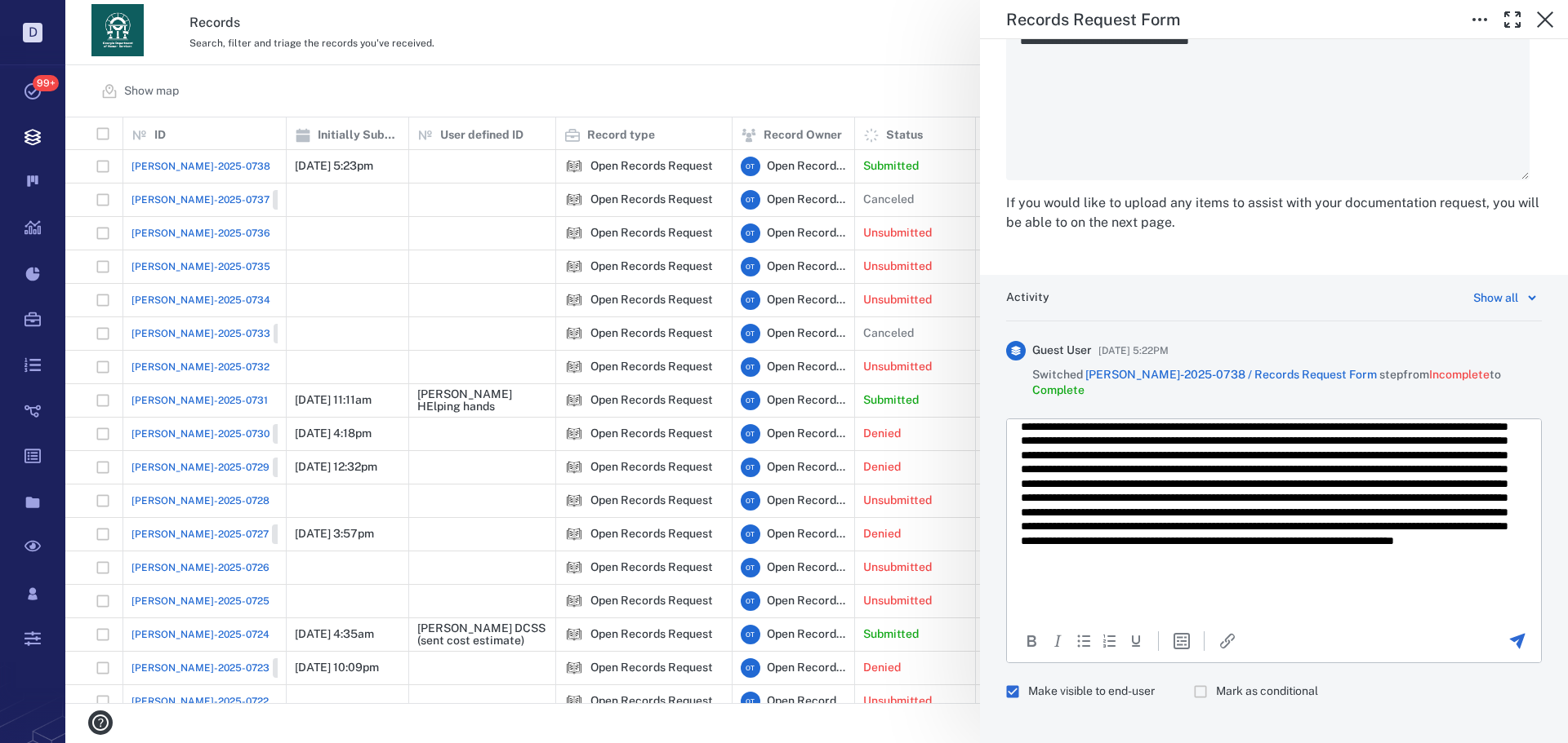
click at [1393, 602] on p "Rich Text Area. Press ALT-0 for help." at bounding box center [1267, 469] width 494 height 271
click at [1406, 594] on p "Rich Text Area. Press ALT-0 for help." at bounding box center [1267, 469] width 494 height 271
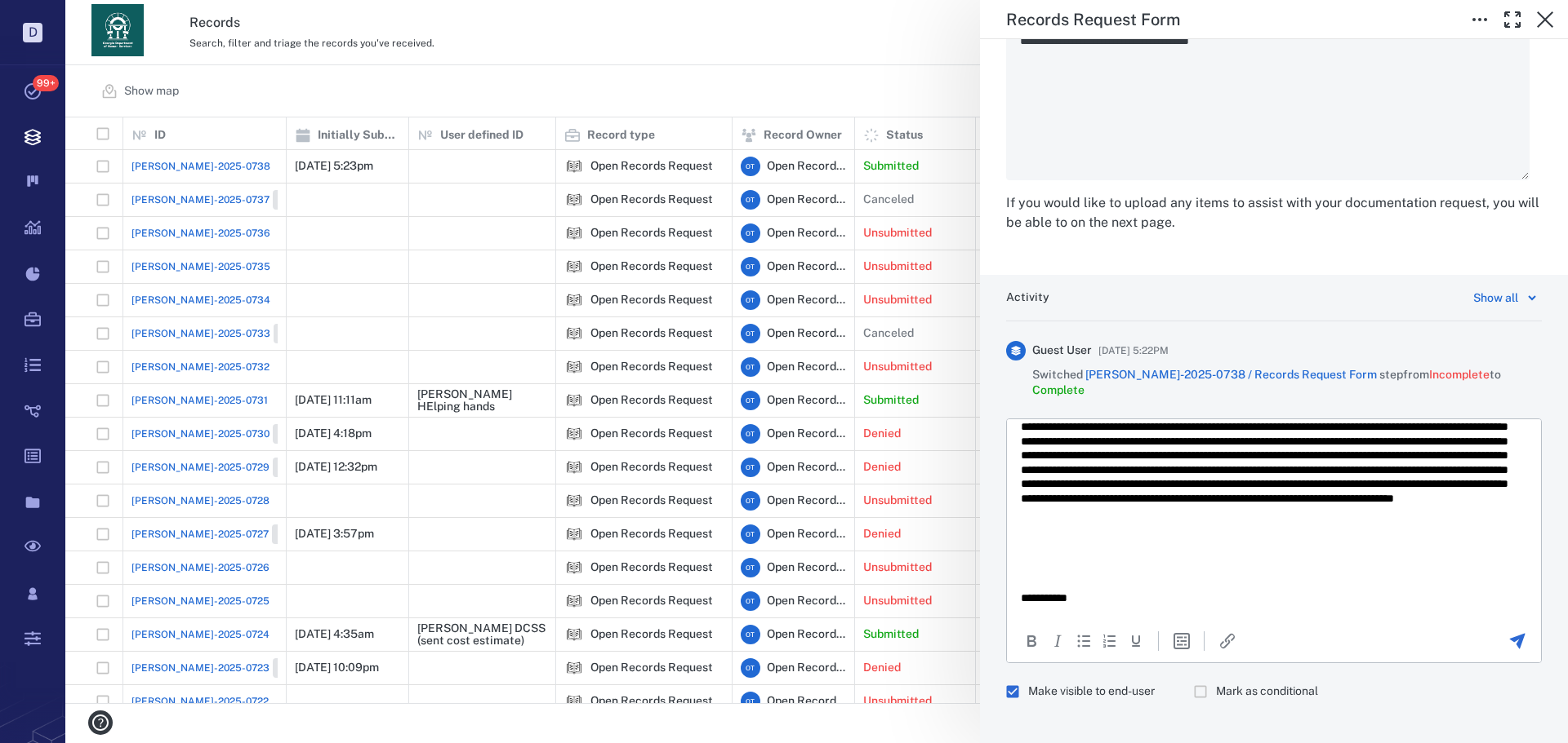
scroll to position [240, 0]
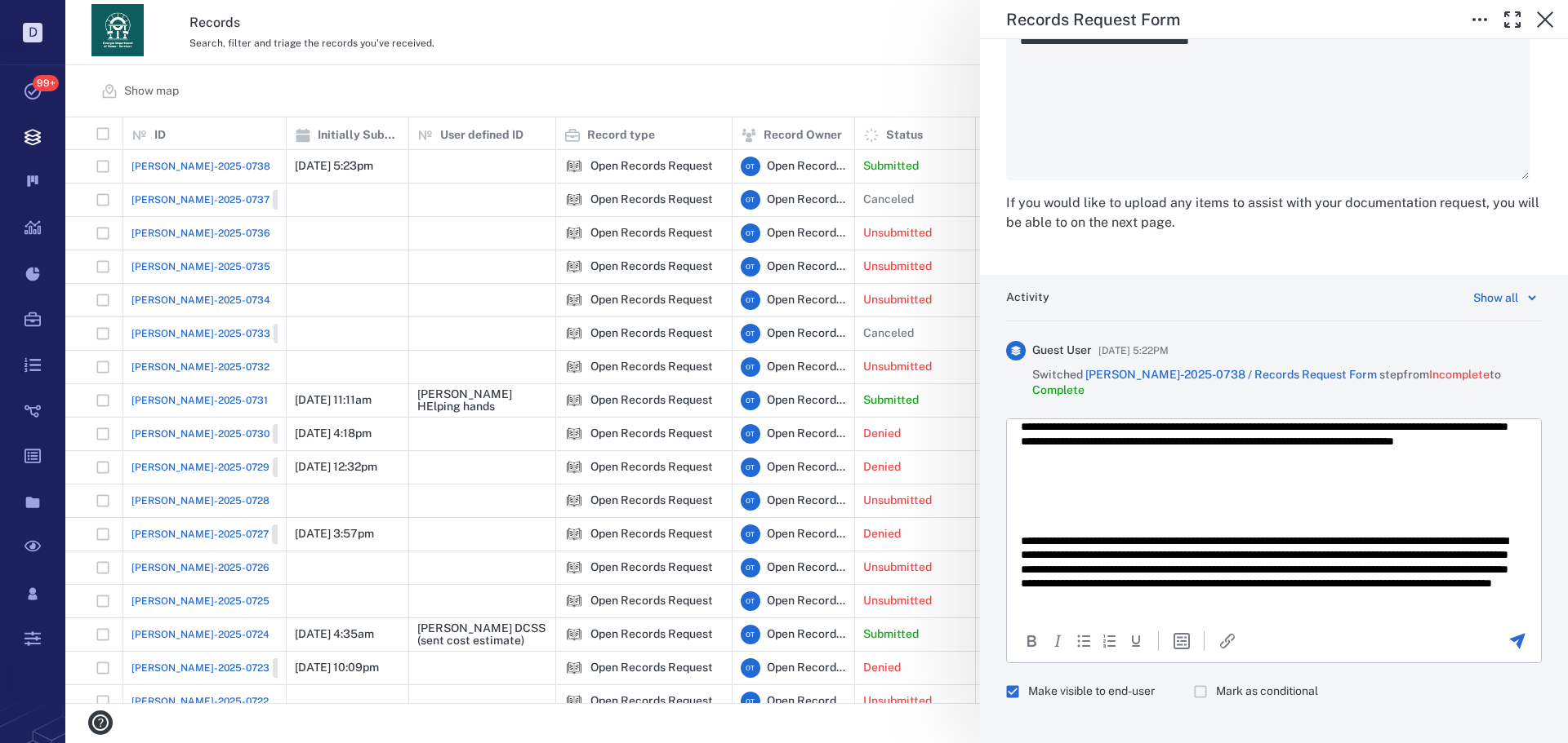
click at [1091, 544] on p "**********" at bounding box center [1267, 569] width 494 height 72
click at [1085, 544] on p "**********" at bounding box center [1267, 569] width 494 height 72
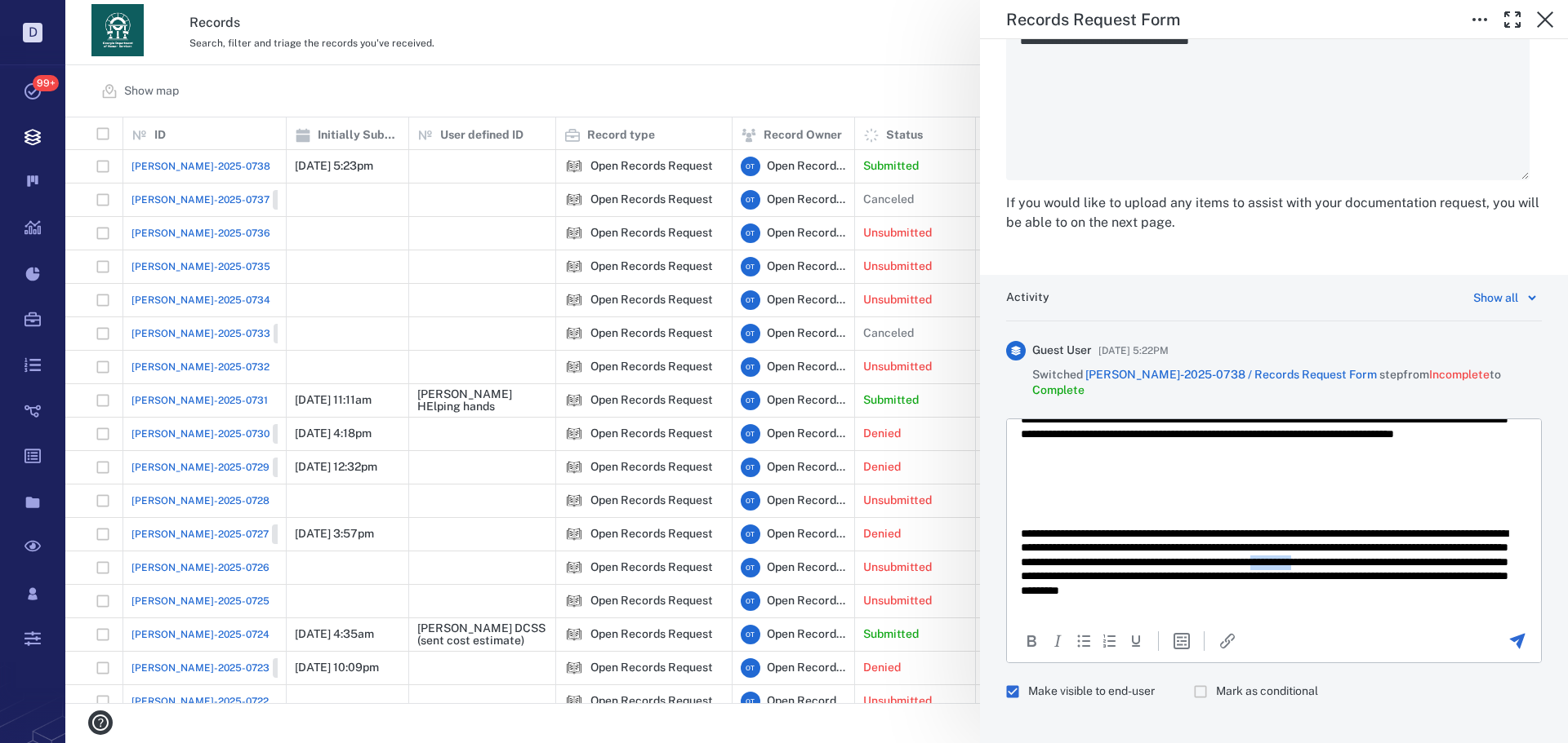
drag, startPoint x: 1071, startPoint y: 570, endPoint x: 1121, endPoint y: 575, distance: 50.2
click at [1121, 575] on p "**********" at bounding box center [1267, 569] width 494 height 85
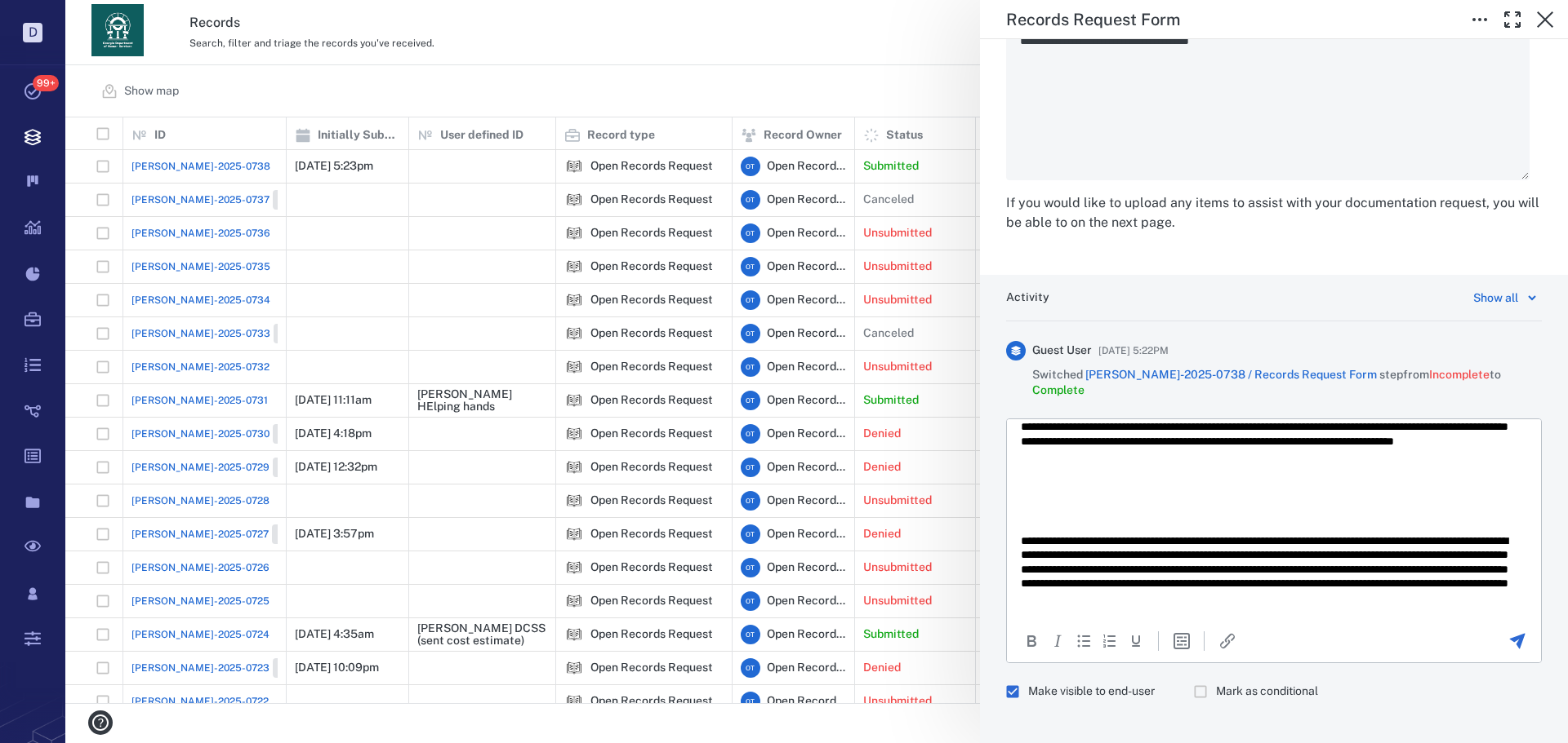
scroll to position [240, 0]
click at [1516, 602] on html "**********" at bounding box center [1274, 398] width 534 height 439
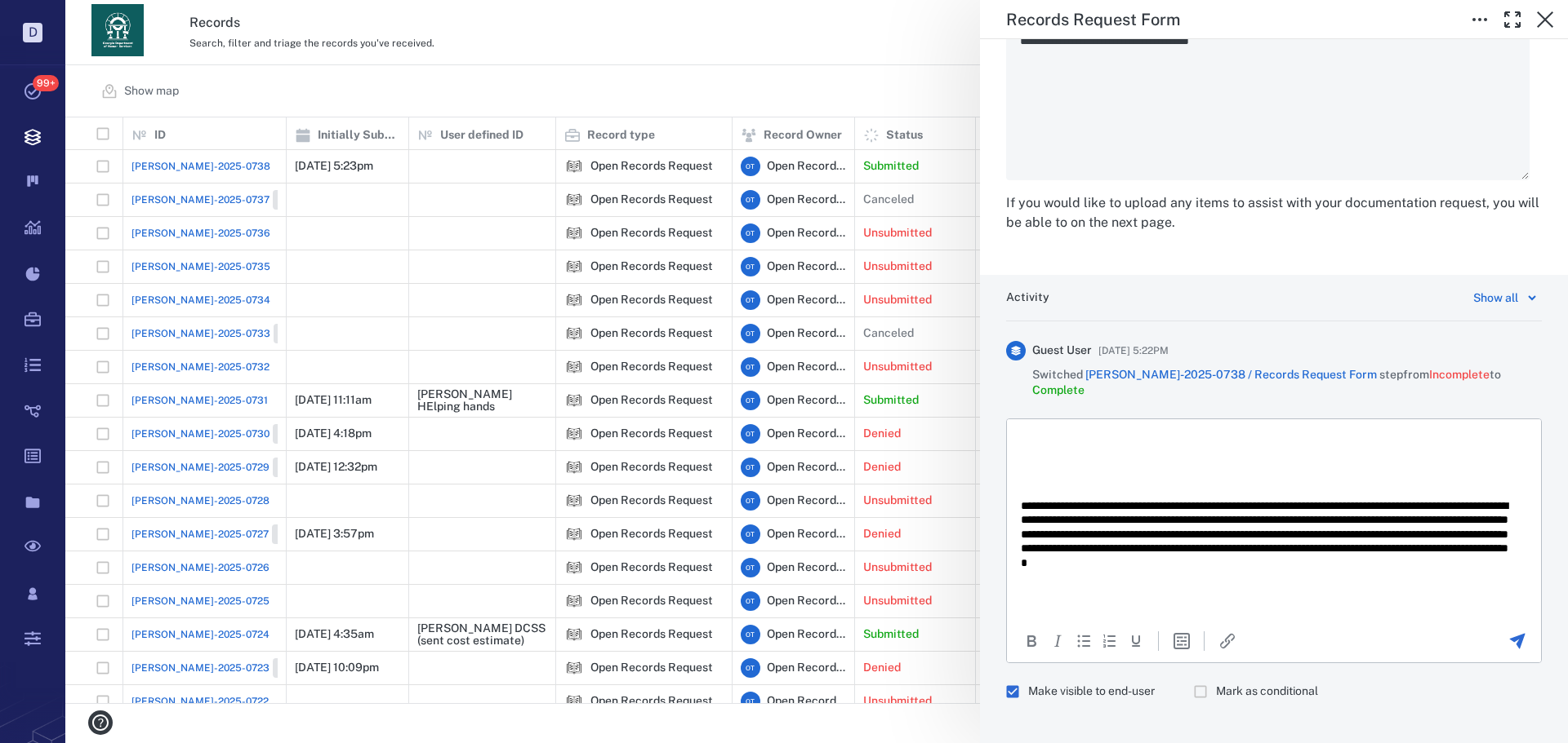
scroll to position [296, 0]
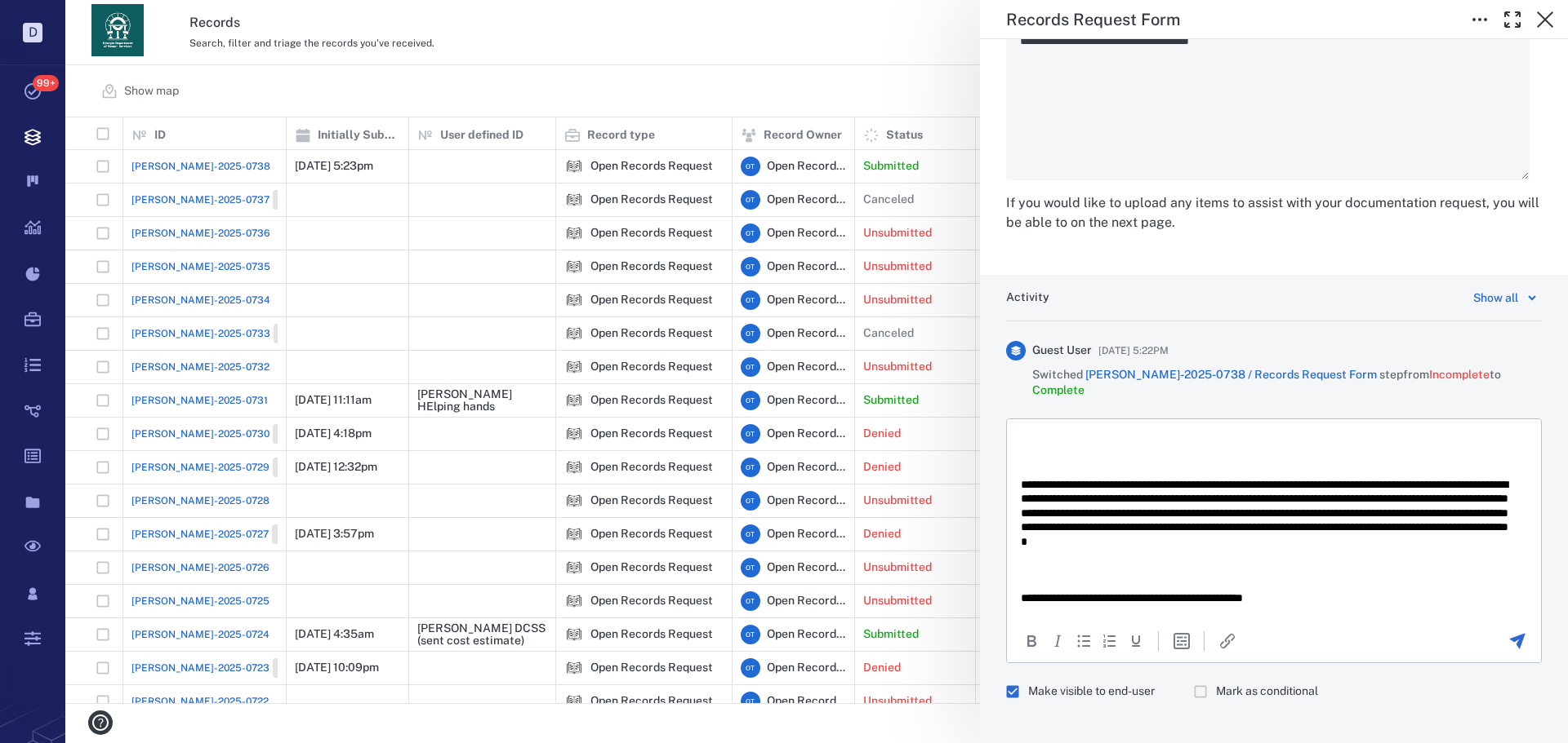
click at [1499, 632] on div at bounding box center [1516, 642] width 45 height 20
click at [1509, 622] on div "To open the popup, press Shift+Enter To open the popup, press Shift+Enter" at bounding box center [1274, 641] width 534 height 37
click at [1509, 632] on icon "Send the comment" at bounding box center [1517, 642] width 20 height 20
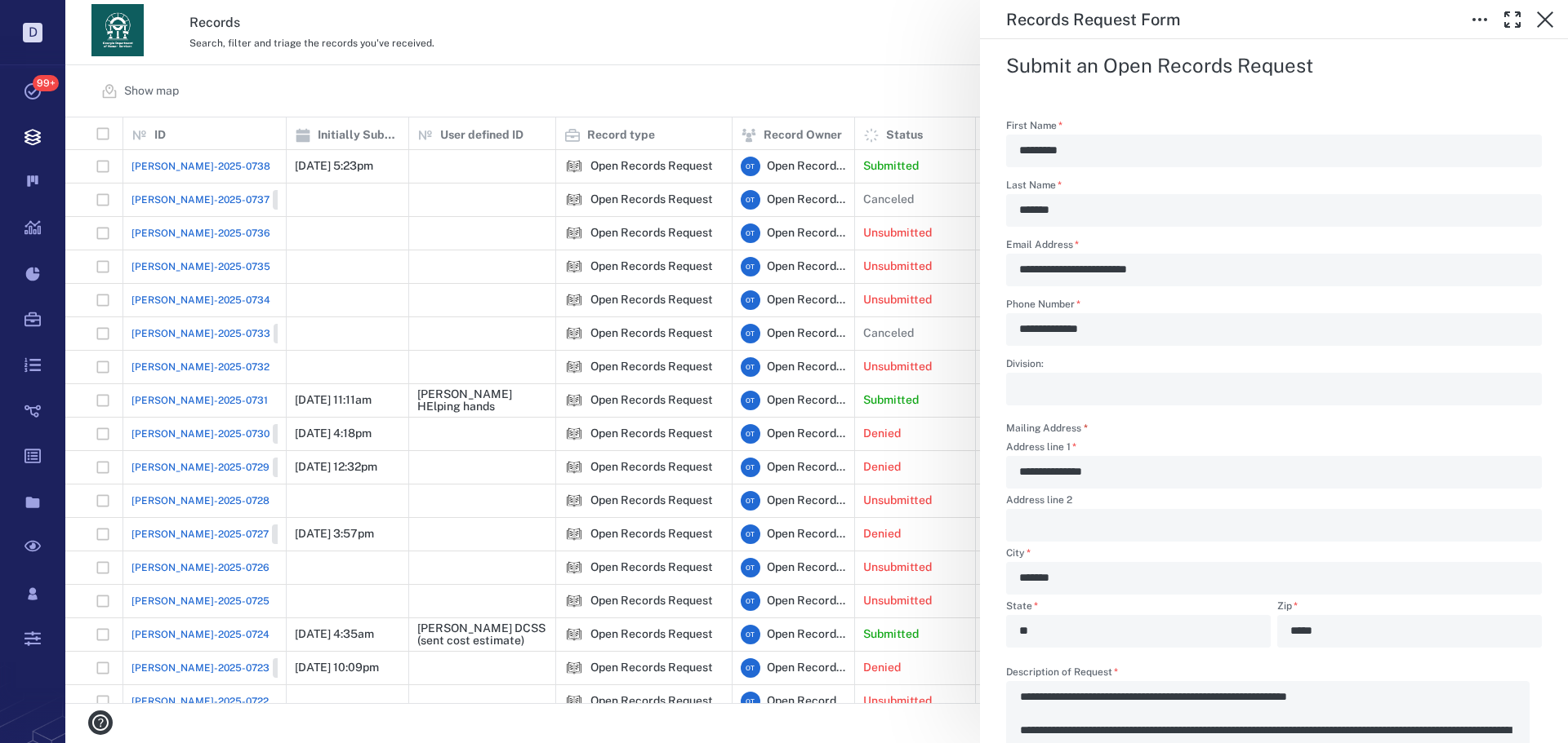
scroll to position [1838, 0]
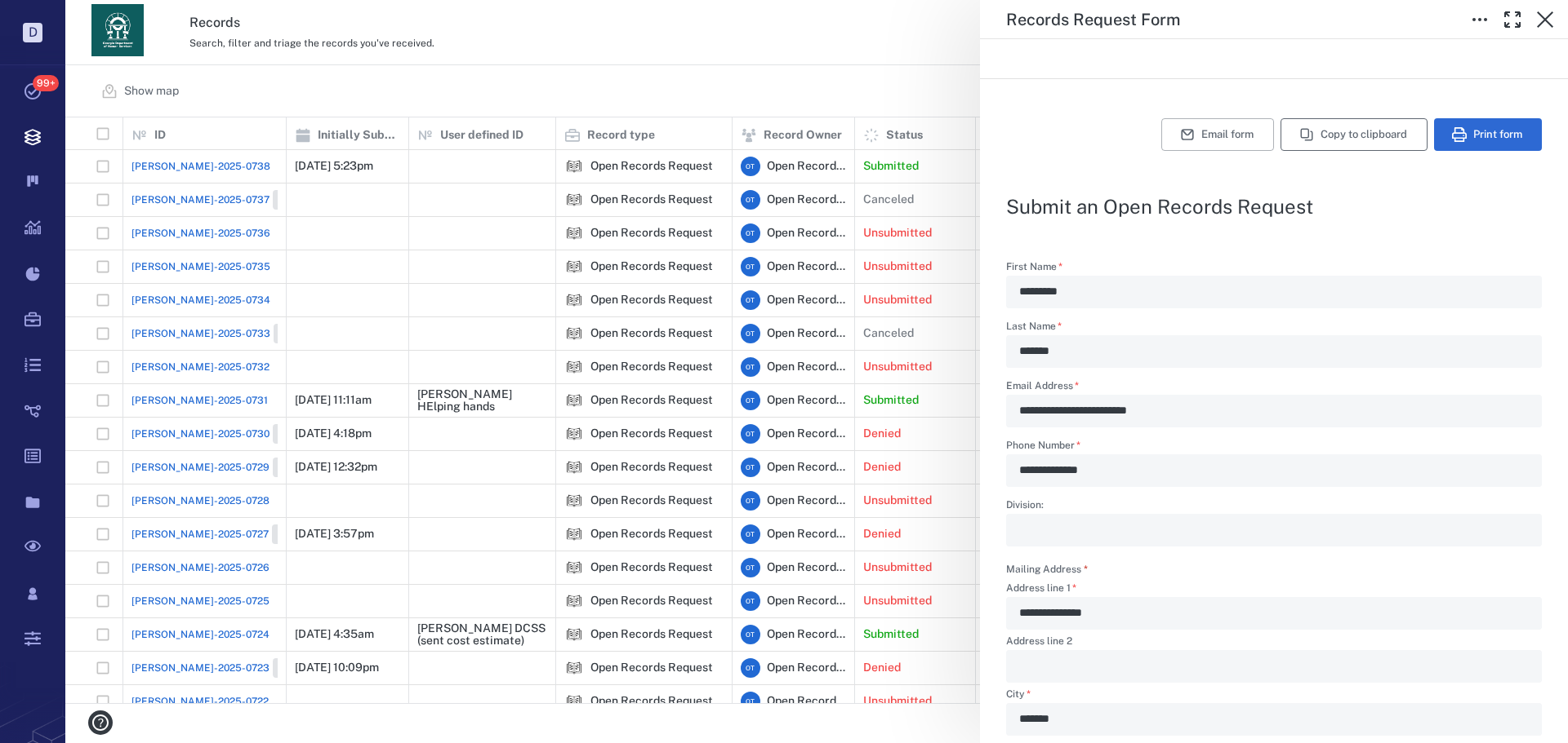
drag, startPoint x: 1352, startPoint y: 140, endPoint x: 1328, endPoint y: 149, distance: 25.6
click at [1328, 149] on button "Copy to clipboard" at bounding box center [1353, 134] width 147 height 33
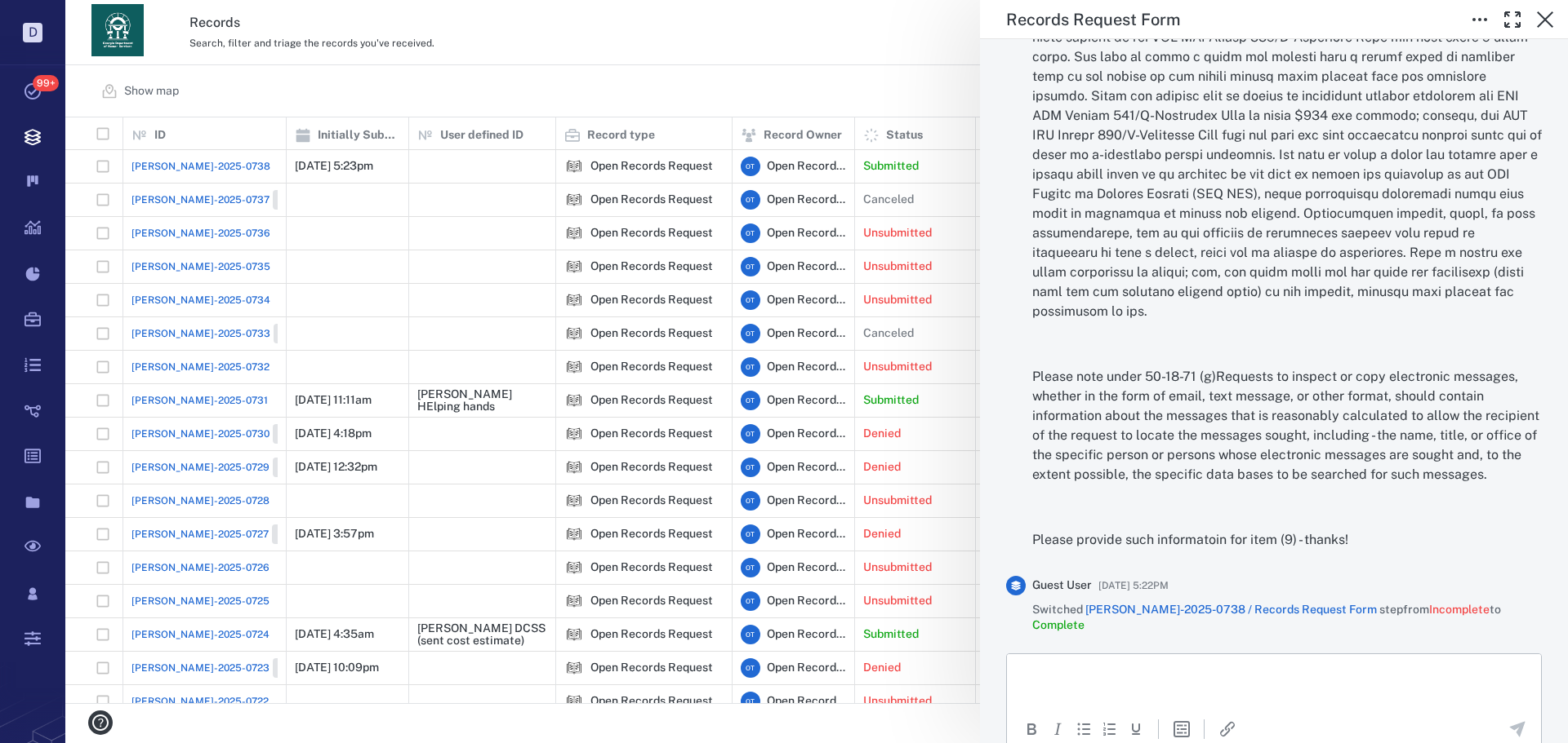
scroll to position [3572, 0]
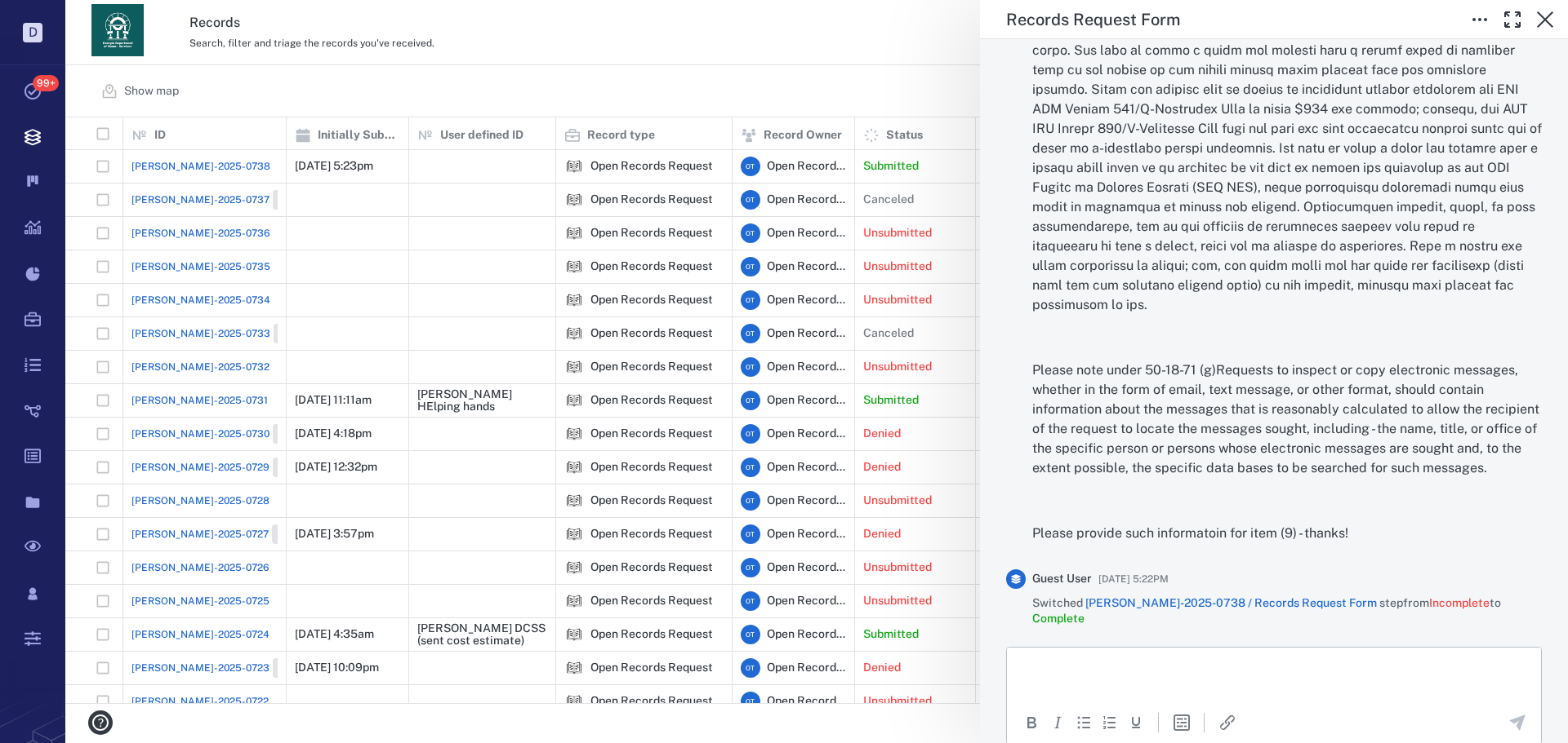
drag, startPoint x: 823, startPoint y: 101, endPoint x: 1556, endPoint y: 300, distance: 759.5
click at [823, 100] on div "Records Request Form Status Complete Type Form Record [PERSON_NAME]-2025-0738 R…" at bounding box center [816, 371] width 1502 height 743
